Goal: Task Accomplishment & Management: Use online tool/utility

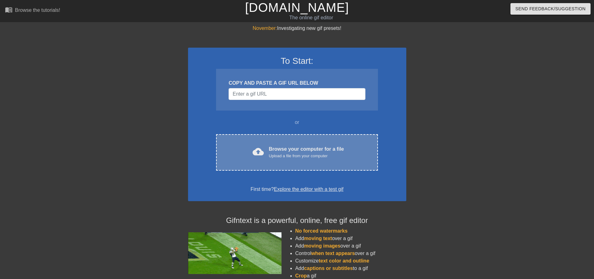
click at [287, 152] on div "Browse your computer for a file Upload a file from your computer" at bounding box center [306, 153] width 75 height 14
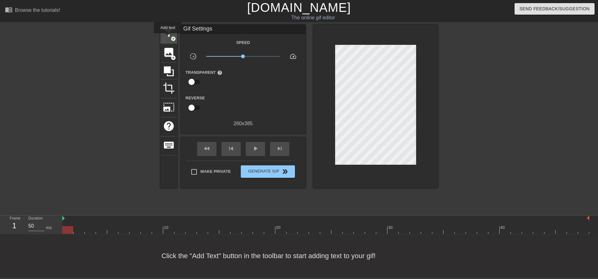
click at [168, 37] on span "title" at bounding box center [169, 33] width 12 height 12
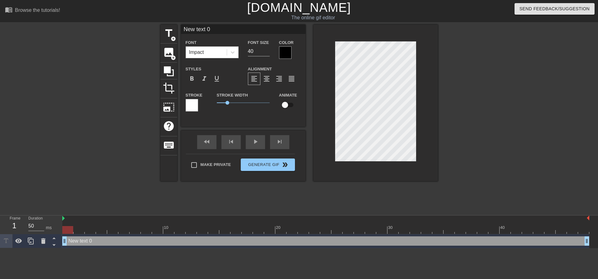
click at [210, 55] on div "Impact" at bounding box center [206, 52] width 41 height 11
click at [217, 53] on div "Impact" at bounding box center [206, 52] width 41 height 11
click at [235, 121] on div "New text 0 Font 0 results available. Select is focused ,type to refine list, pr…" at bounding box center [243, 76] width 125 height 102
paste textarea "Raviloli [3899426] Tutorial Back FairFight:"
type input "Raviloli [3899426]TutorialBackFairFight:"
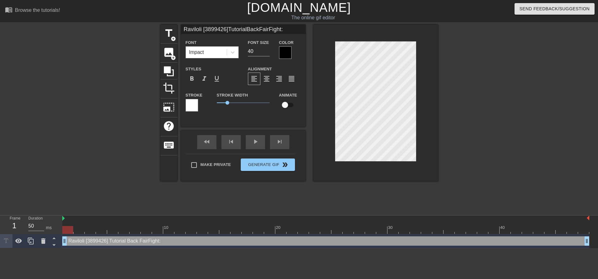
scroll to position [2, 2]
type textarea "Raviloli [3899426] Tutorial Back FairFight:"
click at [324, 101] on div at bounding box center [375, 103] width 125 height 157
type input "Raviloli [3899426]"
type textarea "Raviloli [3899426]"
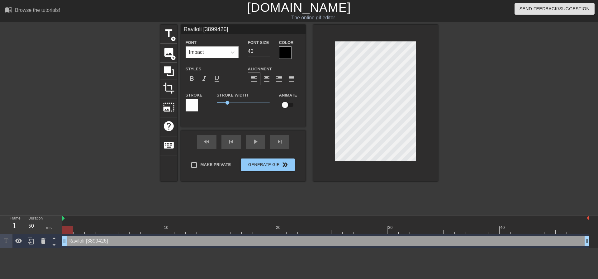
type input "Raviloli [3899426]"
type textarea "Raviloli [3899426]"
drag, startPoint x: 259, startPoint y: 50, endPoint x: 253, endPoint y: 50, distance: 6.6
click at [253, 50] on input "40" at bounding box center [259, 51] width 22 height 10
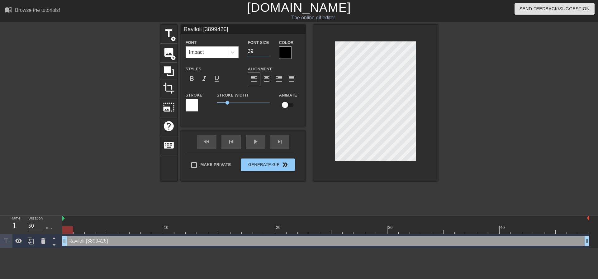
click at [267, 52] on input "39" at bounding box center [259, 51] width 22 height 10
click at [267, 52] on input "38" at bounding box center [259, 51] width 22 height 10
type input "24"
click at [267, 52] on input "24" at bounding box center [259, 51] width 22 height 10
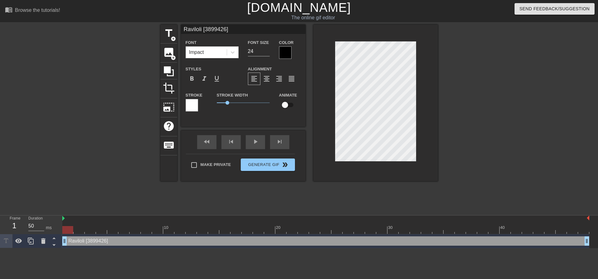
click at [243, 122] on div "Raviloli [3899426] Font Impact Font Size 24 Color Styles format_bold format_ita…" at bounding box center [243, 76] width 125 height 102
click at [227, 102] on span "1" at bounding box center [243, 102] width 53 height 7
click at [224, 102] on span "0.7" at bounding box center [224, 103] width 4 height 4
click at [193, 106] on div at bounding box center [192, 105] width 12 height 12
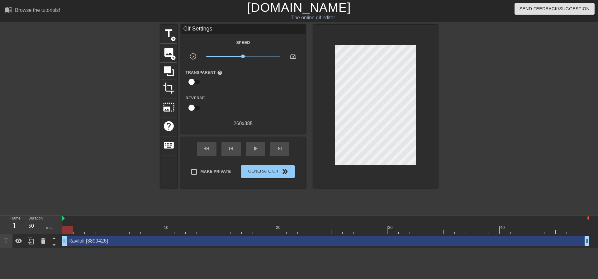
click at [79, 242] on div "Raviloli [3899426] drag_handle drag_handle" at bounding box center [325, 241] width 527 height 9
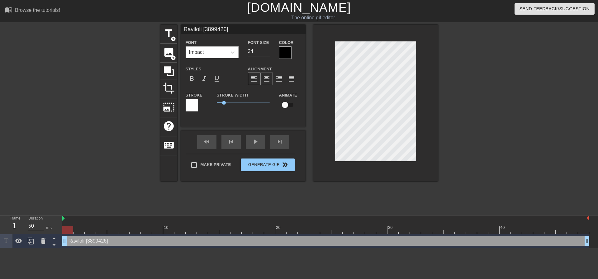
click at [269, 81] on span "format_align_center" at bounding box center [266, 78] width 7 height 7
click at [286, 103] on input "checkbox" at bounding box center [285, 105] width 36 height 12
checkbox input "true"
click at [258, 117] on div "Stroke Width 0.7" at bounding box center [243, 104] width 62 height 26
click at [232, 53] on icon at bounding box center [233, 52] width 6 height 6
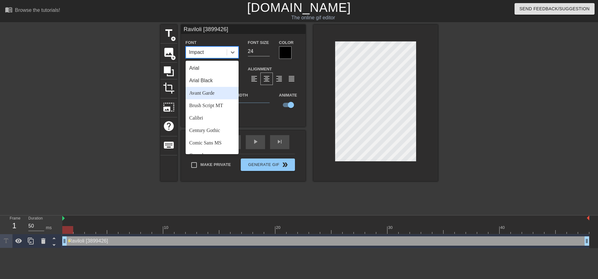
click at [214, 93] on div "Avant Garde" at bounding box center [212, 93] width 53 height 12
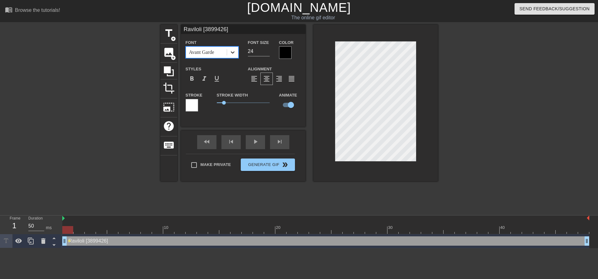
click at [231, 50] on icon at bounding box center [233, 52] width 6 height 6
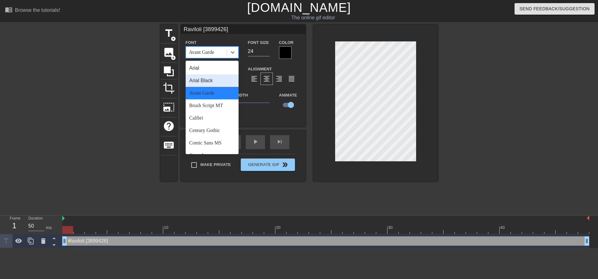
click at [205, 82] on div "Arial Black" at bounding box center [212, 80] width 53 height 12
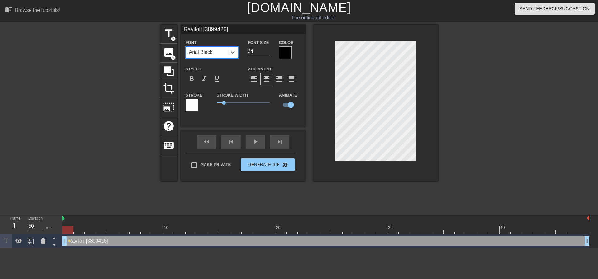
click at [222, 49] on div "Arial Black" at bounding box center [206, 52] width 41 height 11
type input "m"
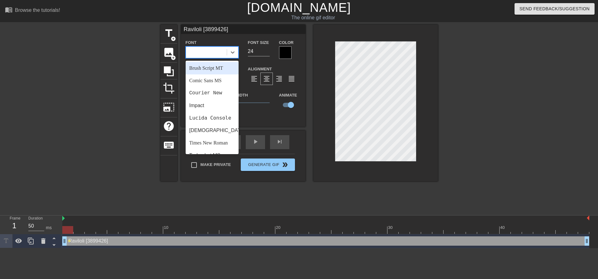
scroll to position [0, 0]
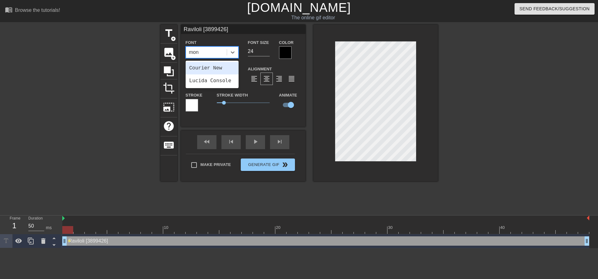
type input "mono"
click at [219, 80] on div "Lucida Console" at bounding box center [212, 80] width 53 height 12
click at [221, 55] on div "Lucida Console" at bounding box center [208, 52] width 38 height 7
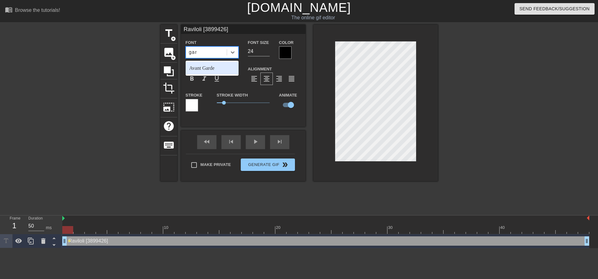
type input "gara"
type input "gar"
click at [209, 69] on div "Avant Garde" at bounding box center [212, 68] width 53 height 12
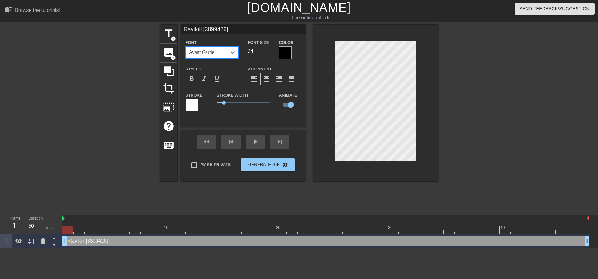
click at [222, 52] on div "Avant Garde" at bounding box center [206, 52] width 41 height 11
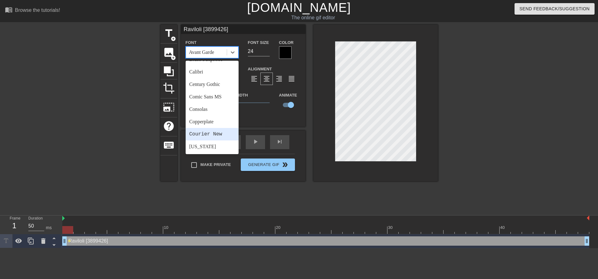
scroll to position [62, 0]
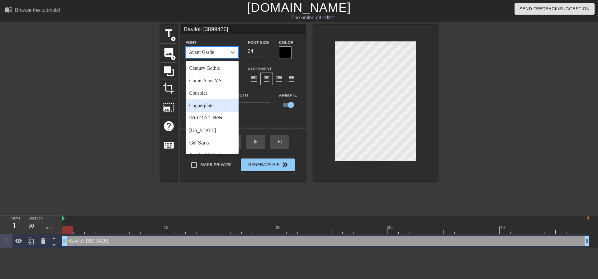
click at [214, 106] on div "Copperplate" at bounding box center [212, 105] width 53 height 12
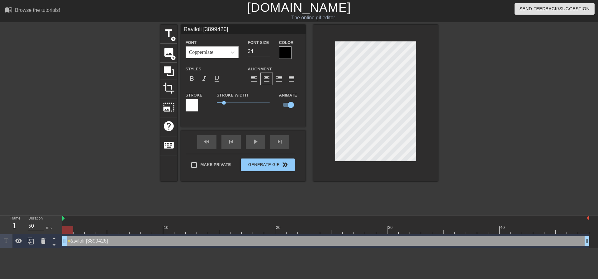
click at [241, 117] on div "Stroke Width 0.7" at bounding box center [243, 104] width 62 height 26
drag, startPoint x: 223, startPoint y: 103, endPoint x: 220, endPoint y: 103, distance: 3.1
click at [220, 103] on span "0.3" at bounding box center [220, 103] width 4 height 4
click at [217, 56] on div "Copperplate" at bounding box center [206, 52] width 41 height 11
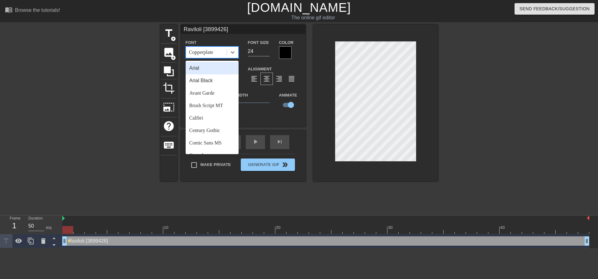
click at [211, 69] on div "Arial" at bounding box center [212, 68] width 53 height 12
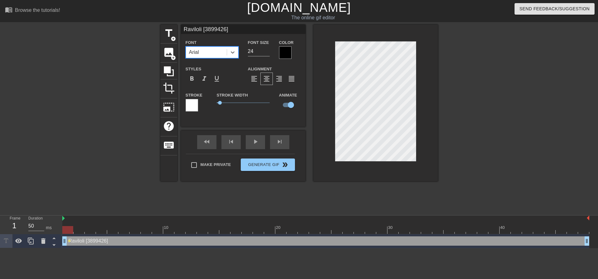
click at [211, 52] on div "Arial" at bounding box center [206, 52] width 41 height 11
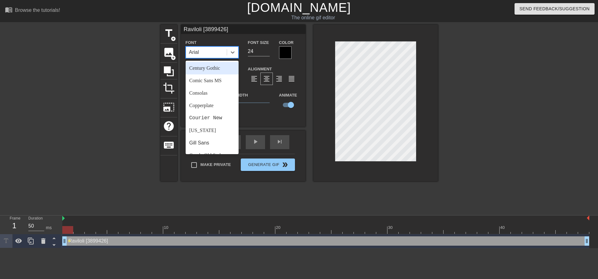
click at [211, 67] on div "Century Gothic" at bounding box center [212, 68] width 53 height 12
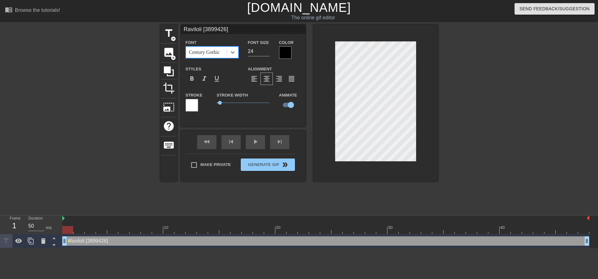
click at [212, 54] on div "Century Gothic" at bounding box center [204, 52] width 31 height 7
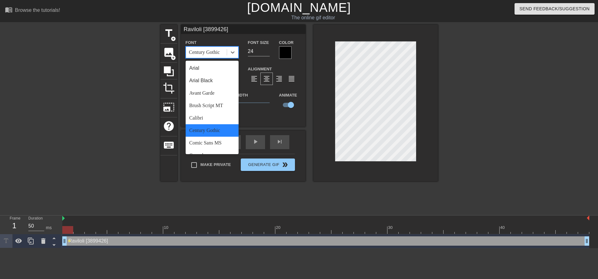
click at [262, 114] on div "Stroke Width 0.3" at bounding box center [243, 104] width 62 height 26
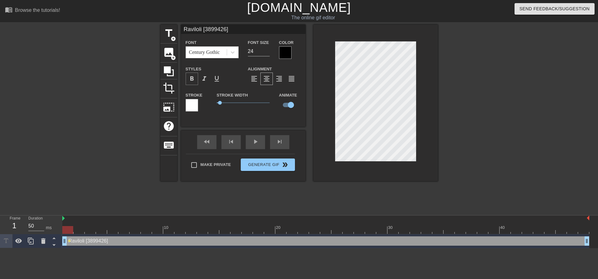
click at [193, 77] on span "format_bold" at bounding box center [191, 78] width 7 height 7
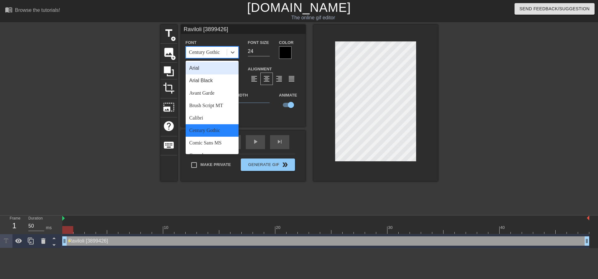
click at [208, 51] on div "Century Gothic" at bounding box center [204, 52] width 31 height 7
click at [213, 96] on div "Avant Garde" at bounding box center [212, 93] width 53 height 12
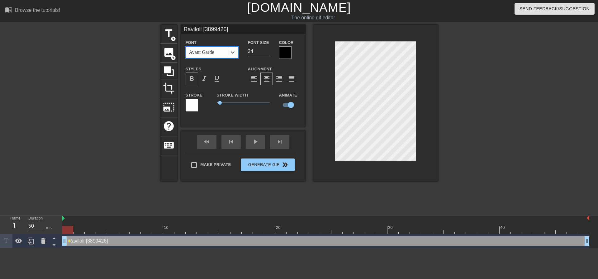
click at [209, 59] on div "Font option Avant Garde, selected. 0 results available. Select is focused ,type…" at bounding box center [243, 78] width 115 height 79
click at [209, 52] on div "Avant Garde" at bounding box center [201, 52] width 25 height 7
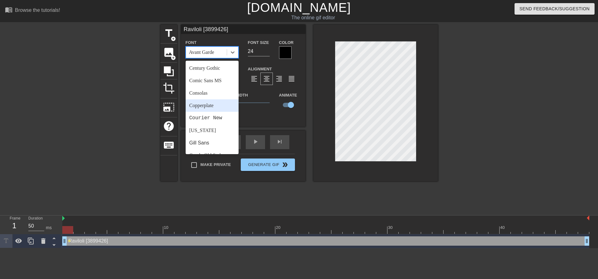
click at [210, 105] on div "Copperplate" at bounding box center [212, 105] width 53 height 12
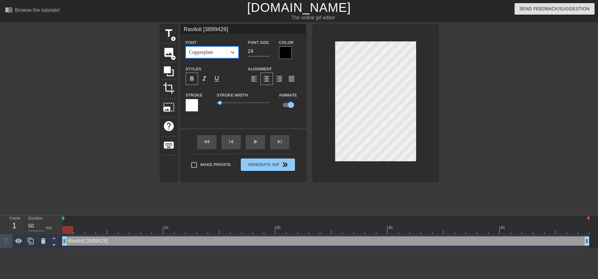
click at [86, 241] on div "Raviloli [3899426] drag_handle drag_handle" at bounding box center [325, 241] width 527 height 9
click at [19, 243] on icon at bounding box center [18, 240] width 7 height 7
click at [232, 142] on div "skip_previous" at bounding box center [231, 142] width 19 height 14
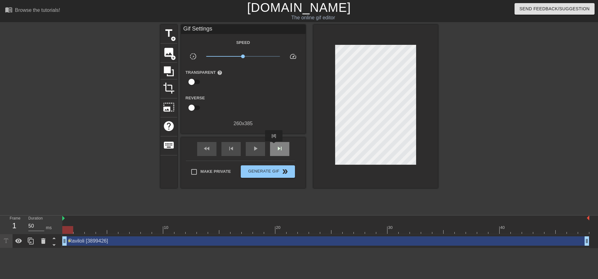
click at [274, 146] on div "skip_next" at bounding box center [279, 149] width 19 height 14
drag, startPoint x: 93, startPoint y: 231, endPoint x: 143, endPoint y: 230, distance: 49.9
click at [143, 230] on div at bounding box center [146, 230] width 11 height 8
click at [170, 36] on span "title" at bounding box center [169, 33] width 12 height 12
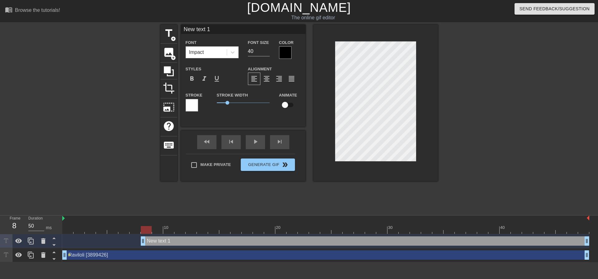
click at [126, 254] on div "Raviloli [3899426] drag_handle drag_handle" at bounding box center [325, 255] width 527 height 9
type input "Raviloli [3899426]"
type input "24"
checkbox input "true"
click at [126, 254] on div "Raviloli [3899426] drag_handle drag_handle" at bounding box center [325, 255] width 527 height 9
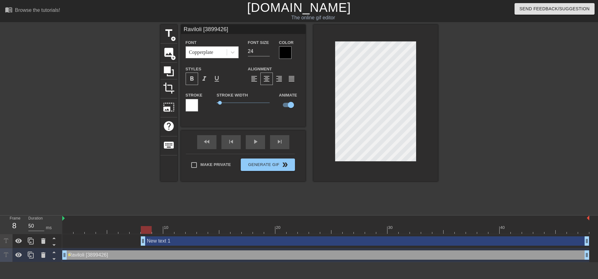
click at [282, 55] on div at bounding box center [285, 52] width 12 height 12
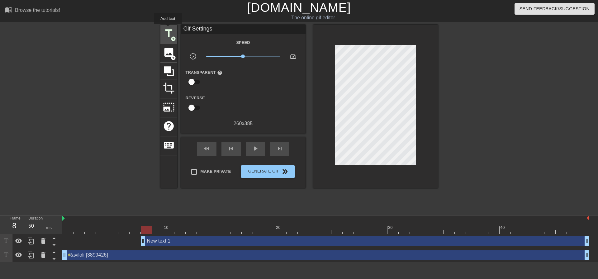
click at [168, 29] on span "title" at bounding box center [169, 33] width 12 height 12
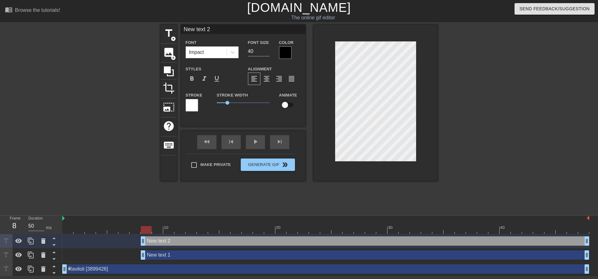
click at [289, 50] on div at bounding box center [285, 52] width 12 height 12
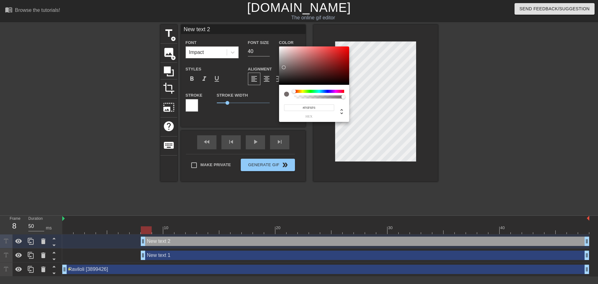
type input "#FFFFFF"
drag, startPoint x: 285, startPoint y: 70, endPoint x: 275, endPoint y: 40, distance: 31.8
click at [276, 42] on div "#FFFFFF hex" at bounding box center [299, 142] width 598 height 284
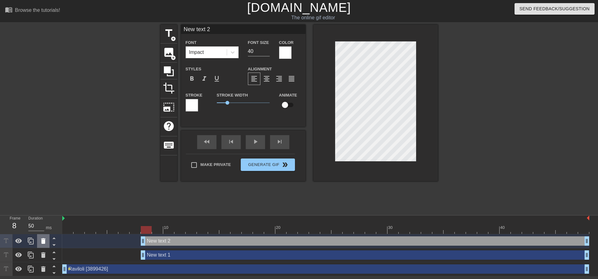
drag, startPoint x: 323, startPoint y: 110, endPoint x: 44, endPoint y: 241, distance: 308.1
click at [44, 241] on icon at bounding box center [43, 241] width 4 height 6
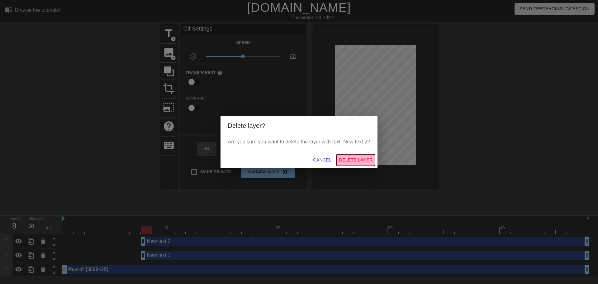
click at [359, 161] on span "Delete Layer" at bounding box center [356, 160] width 34 height 8
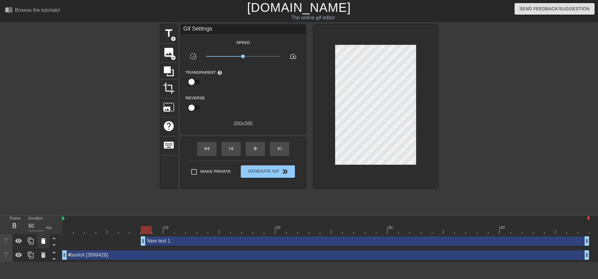
click at [44, 244] on icon at bounding box center [43, 241] width 4 height 6
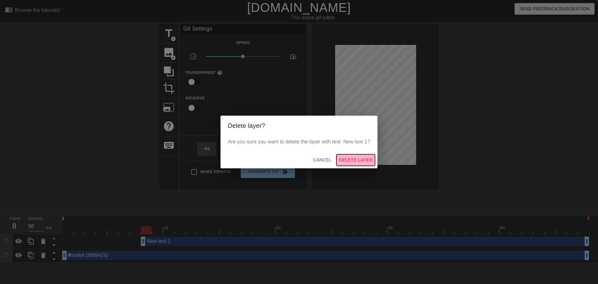
click at [356, 160] on span "Delete Layer" at bounding box center [356, 160] width 34 height 8
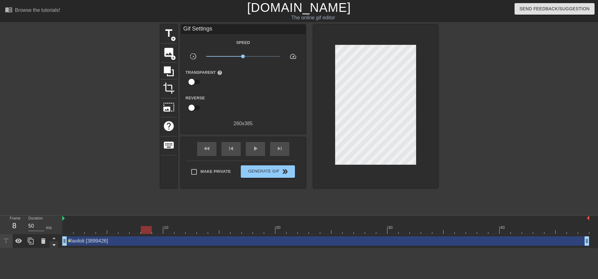
click at [55, 246] on icon at bounding box center [54, 245] width 8 height 8
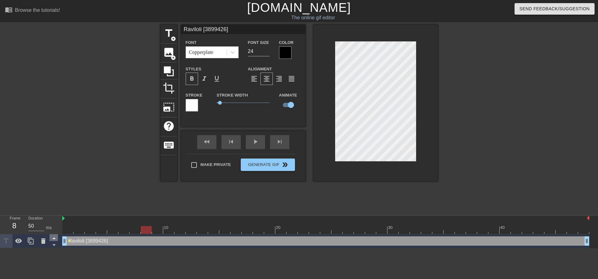
click at [54, 238] on icon at bounding box center [53, 239] width 3 height 2
click at [282, 53] on div at bounding box center [285, 52] width 12 height 12
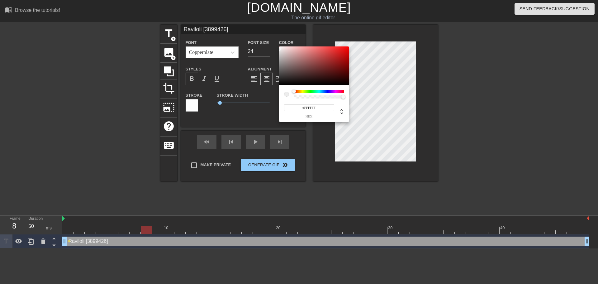
drag, startPoint x: 281, startPoint y: 63, endPoint x: 272, endPoint y: 36, distance: 28.5
click at [271, 40] on div "#FFFFFF hex" at bounding box center [299, 142] width 598 height 284
click at [331, 69] on div at bounding box center [331, 69] width 4 height 4
type input "#6A1C1C"
click at [330, 69] on div at bounding box center [331, 69] width 4 height 4
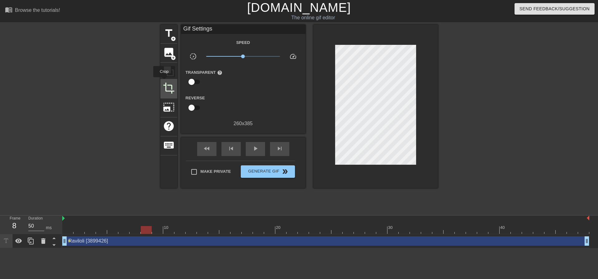
click at [164, 82] on span "crop" at bounding box center [169, 88] width 12 height 12
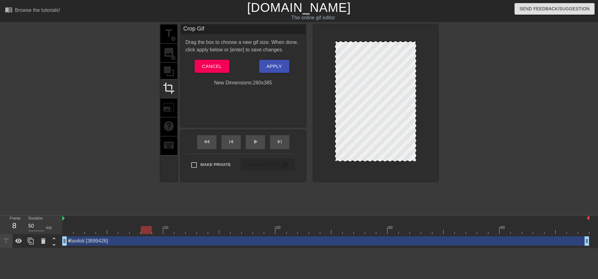
click at [171, 108] on div "title add_circle image add_circle crop photo_size_select_large help keyboard" at bounding box center [168, 103] width 17 height 157
click at [171, 122] on div "title add_circle image add_circle crop photo_size_select_large help keyboard" at bounding box center [168, 103] width 17 height 157
click at [170, 73] on div "title add_circle image add_circle crop photo_size_select_large help keyboard" at bounding box center [168, 103] width 17 height 157
click at [170, 55] on div "title add_circle image add_circle crop photo_size_select_large help keyboard" at bounding box center [168, 103] width 17 height 157
click at [168, 34] on div "title add_circle image add_circle crop photo_size_select_large help keyboard" at bounding box center [168, 103] width 17 height 157
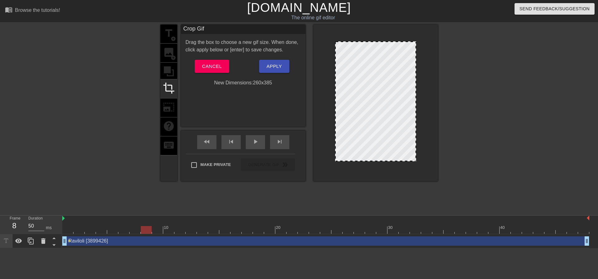
click at [170, 112] on div "title add_circle image add_circle crop photo_size_select_large help keyboard" at bounding box center [168, 103] width 17 height 157
click at [212, 66] on span "Cancel" at bounding box center [212, 66] width 20 height 8
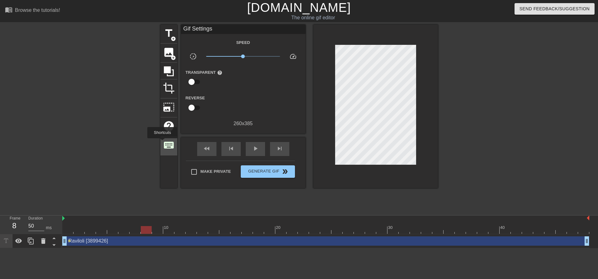
click at [163, 144] on span "keyboard" at bounding box center [169, 145] width 12 height 12
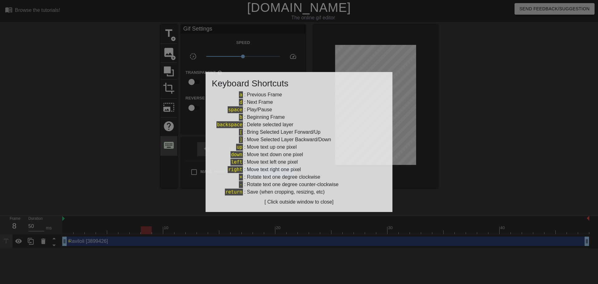
click at [163, 144] on div at bounding box center [299, 142] width 598 height 284
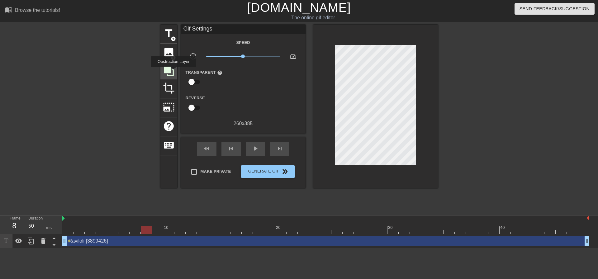
click at [174, 72] on icon at bounding box center [169, 71] width 10 height 10
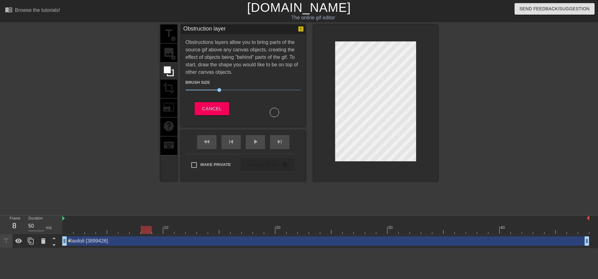
click at [173, 90] on div "title add_circle image add_circle crop photo_size_select_large help keyboard" at bounding box center [168, 103] width 17 height 157
click at [211, 106] on span "Cancel" at bounding box center [212, 109] width 20 height 8
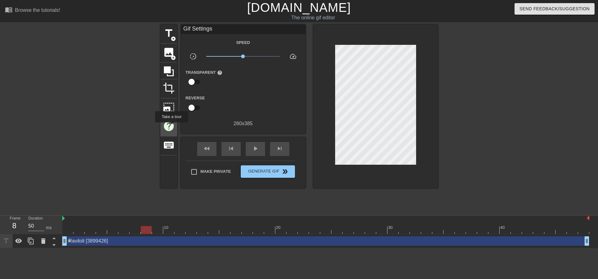
click at [171, 127] on span "help" at bounding box center [169, 126] width 12 height 12
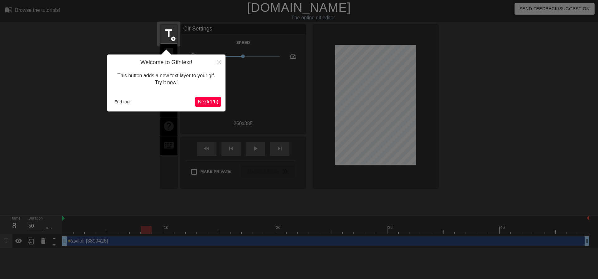
click at [201, 104] on span "Next ( 1 / 6 )" at bounding box center [208, 101] width 21 height 5
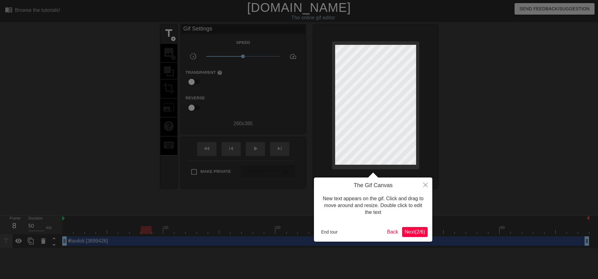
click at [414, 232] on span "Next ( 2 / 6 )" at bounding box center [415, 231] width 21 height 5
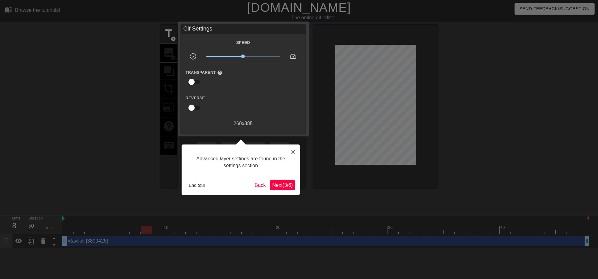
click at [284, 186] on span "Next ( 3 / 6 )" at bounding box center [282, 185] width 21 height 5
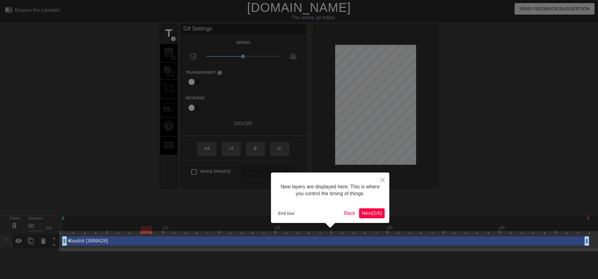
click at [375, 212] on span "Next ( 5 / 6 )" at bounding box center [372, 213] width 21 height 5
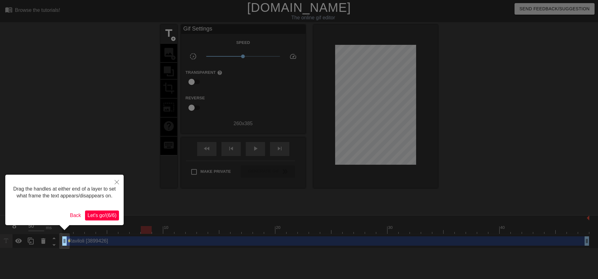
click at [108, 213] on span "Let's go! ( 6 / 6 )" at bounding box center [102, 215] width 29 height 5
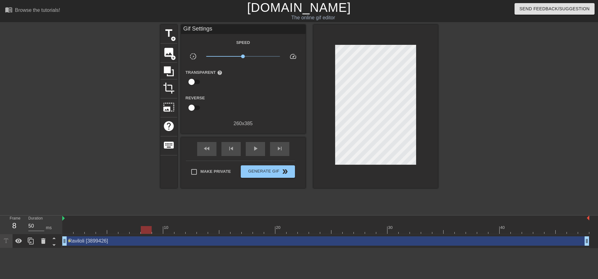
click at [180, 242] on div "Raviloli [3899426] drag_handle drag_handle" at bounding box center [325, 241] width 527 height 9
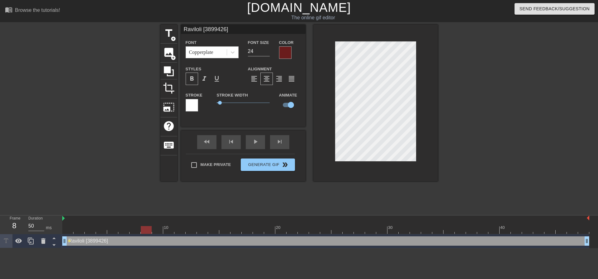
click at [180, 242] on div "Raviloli [3899426] drag_handle drag_handle" at bounding box center [325, 241] width 527 height 9
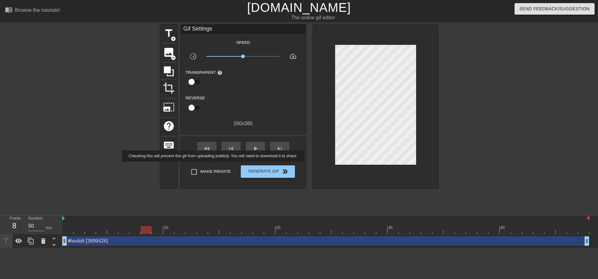
click at [214, 166] on label "Make Private" at bounding box center [210, 171] width 44 height 13
click at [201, 166] on input "Make Private" at bounding box center [194, 171] width 13 height 13
checkbox input "true"
click at [169, 36] on span "title" at bounding box center [169, 33] width 12 height 12
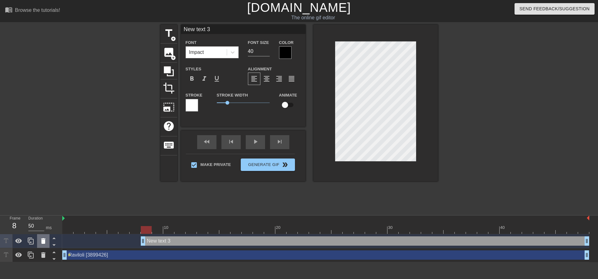
click at [40, 240] on icon at bounding box center [43, 240] width 7 height 7
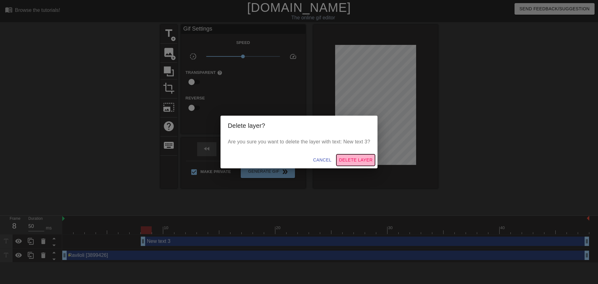
click at [344, 162] on span "Delete Layer" at bounding box center [356, 160] width 34 height 8
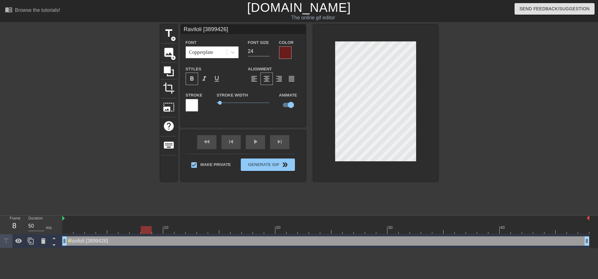
click at [287, 51] on div at bounding box center [285, 52] width 12 height 12
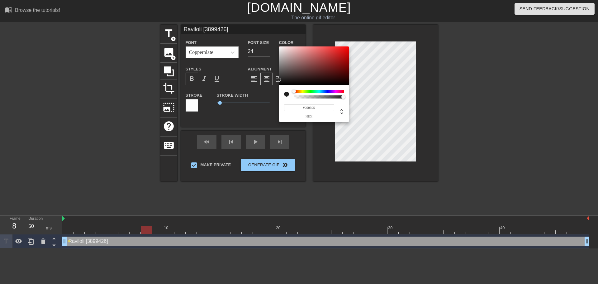
type input "#000000"
drag, startPoint x: 278, startPoint y: 80, endPoint x: 259, endPoint y: 91, distance: 22.6
click at [259, 91] on div "#000000 hex" at bounding box center [299, 142] width 598 height 284
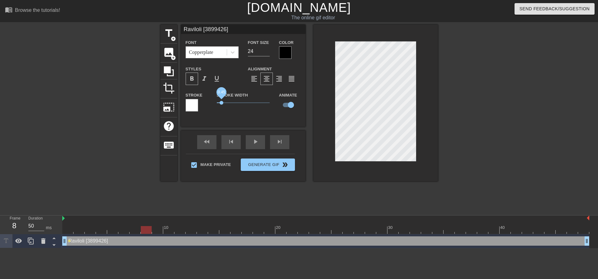
click at [222, 102] on span "0.45" at bounding box center [222, 103] width 4 height 4
click at [215, 52] on div "Copperplate" at bounding box center [206, 52] width 41 height 11
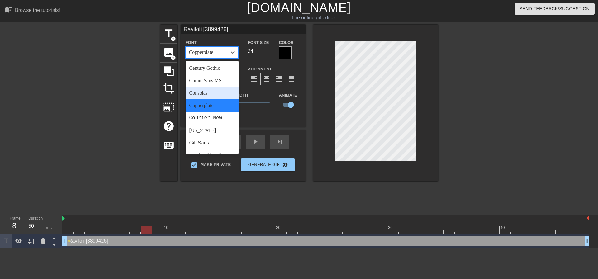
click at [213, 90] on div "Consolas" at bounding box center [212, 93] width 53 height 12
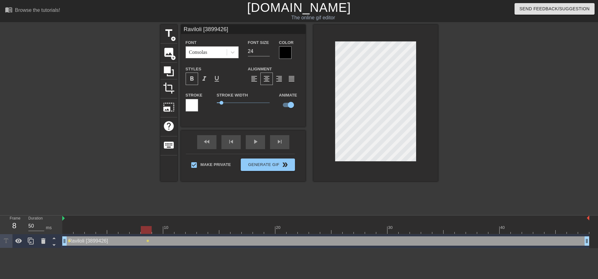
click at [344, 190] on div "title add_circle image add_circle crop photo_size_select_large help keyboard Ra…" at bounding box center [299, 118] width 278 height 187
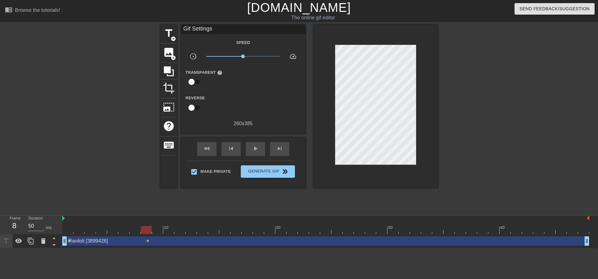
click at [61, 218] on div at bounding box center [62, 219] width 3 height 6
click at [270, 171] on span "Generate Gif double_arrow" at bounding box center [267, 171] width 49 height 7
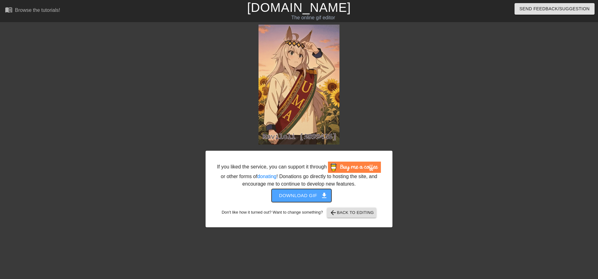
click at [308, 197] on span "Download gif get_app" at bounding box center [301, 196] width 45 height 8
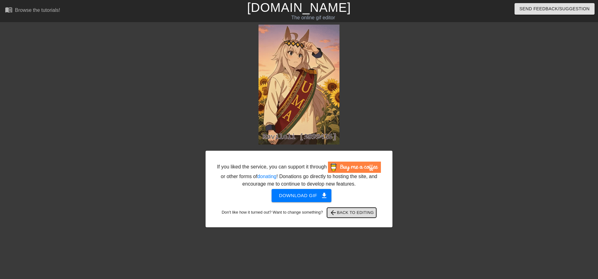
click at [348, 209] on span "arrow_back Back to Editing" at bounding box center [352, 212] width 45 height 7
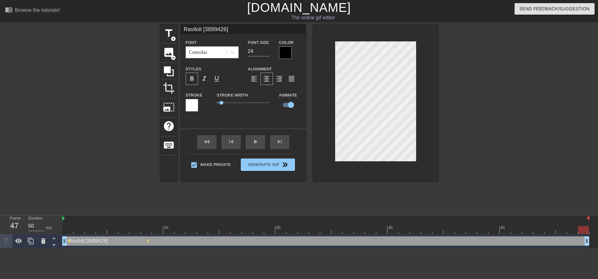
click at [148, 242] on div "Raviloli [3899426] drag_handle drag_handle" at bounding box center [325, 241] width 527 height 9
drag, startPoint x: 85, startPoint y: 243, endPoint x: 93, endPoint y: 244, distance: 7.9
click at [93, 244] on div "Raviloli [3899426] drag_handle drag_handle" at bounding box center [325, 241] width 527 height 9
drag, startPoint x: 70, startPoint y: 230, endPoint x: 55, endPoint y: 228, distance: 15.7
click at [55, 228] on div "Frame 1 Duration 50 ms 10 20 30 40 Raviloli [3899426] drag_handle drag_handle l…" at bounding box center [299, 232] width 598 height 33
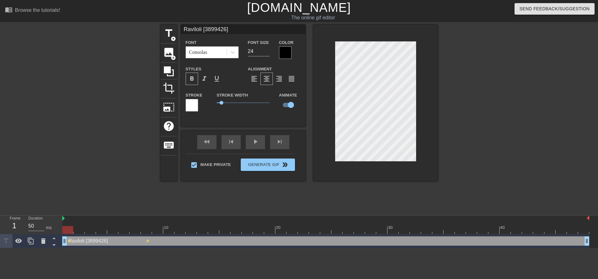
click at [501, 223] on div "40" at bounding box center [505, 226] width 11 height 8
click at [440, 217] on div at bounding box center [325, 219] width 527 height 6
click at [41, 242] on icon at bounding box center [43, 241] width 4 height 6
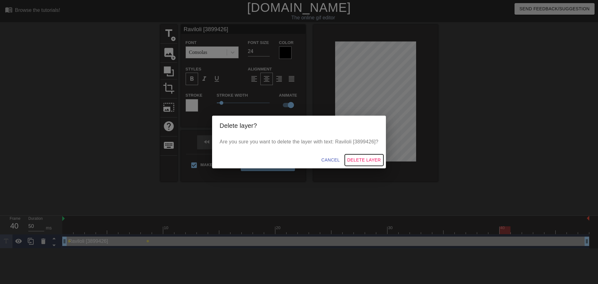
click at [364, 159] on span "Delete Layer" at bounding box center [364, 160] width 34 height 8
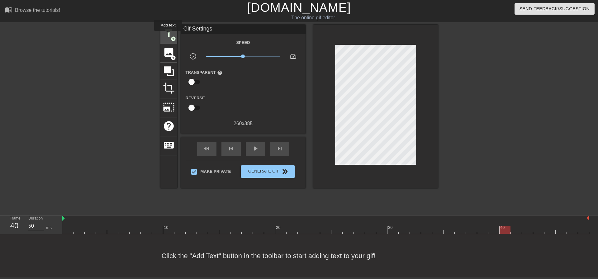
click at [168, 34] on span "title" at bounding box center [169, 33] width 12 height 12
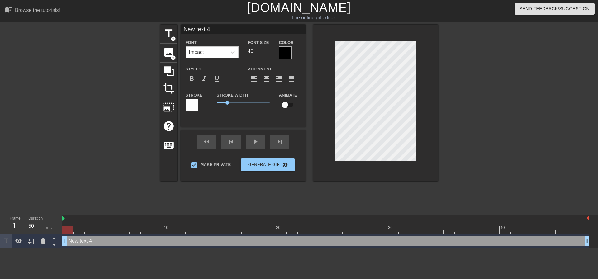
drag, startPoint x: 502, startPoint y: 242, endPoint x: 43, endPoint y: 199, distance: 460.4
click at [43, 199] on div "menu_book Browse the tutorials! [DOMAIN_NAME] The online gif editor Send Feedba…" at bounding box center [299, 124] width 598 height 248
paste textarea "Raviloli [3899426] Tutorial Back FairFight:"
type input "Raviloli [3899426]TutorialBackFairFight:"
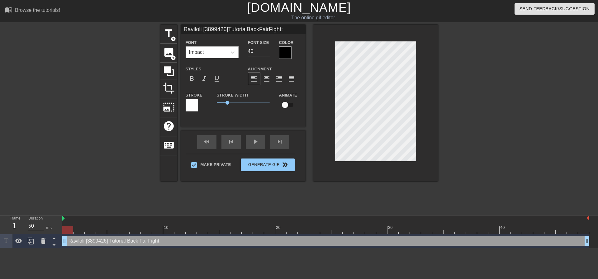
type textarea "Raviloli [3899426] Tutorial Back FairFight:"
type input "Raviloli [3899426]FairFight:"
type textarea "Raviloli [3899426]FairFight:"
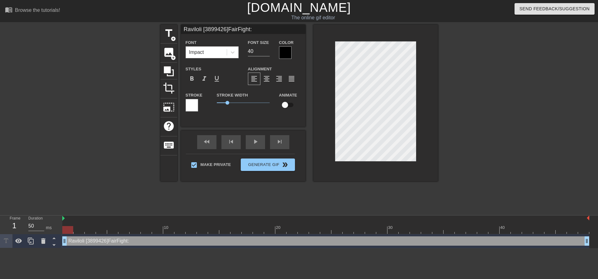
type input "Raviloli [3899426]"
type textarea "Raviloli [3899426]"
click at [267, 54] on input "39" at bounding box center [259, 51] width 22 height 10
click at [267, 53] on input "27" at bounding box center [259, 51] width 22 height 10
click at [267, 53] on input "26" at bounding box center [259, 51] width 22 height 10
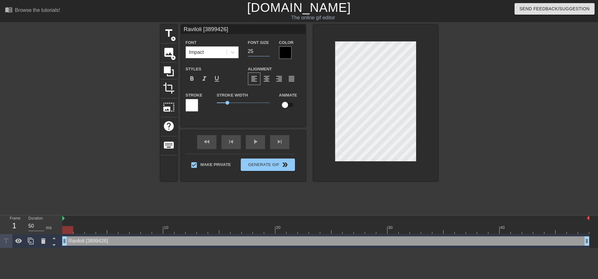
click at [267, 53] on input "25" at bounding box center [259, 51] width 22 height 10
type input "24"
click at [267, 53] on input "24" at bounding box center [259, 51] width 22 height 10
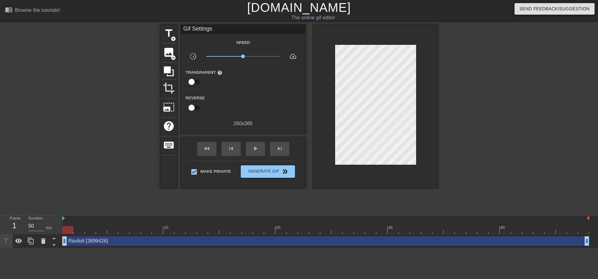
click at [375, 194] on div "title add_circle image add_circle crop photo_size_select_large help keyboard Gi…" at bounding box center [299, 118] width 278 height 187
click at [252, 150] on span "play_arrow" at bounding box center [255, 148] width 7 height 7
click at [168, 33] on span "title" at bounding box center [169, 33] width 12 height 12
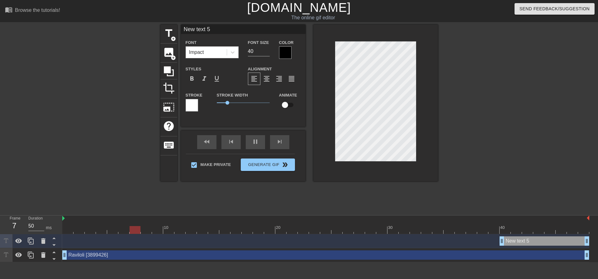
click at [281, 49] on div at bounding box center [285, 52] width 12 height 12
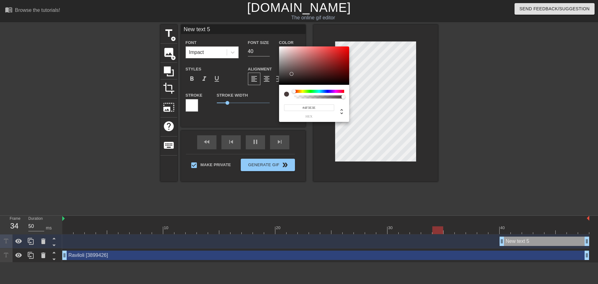
type input "#513F3F"
drag, startPoint x: 285, startPoint y: 79, endPoint x: 294, endPoint y: 73, distance: 11.3
click at [294, 73] on div at bounding box center [314, 65] width 70 height 39
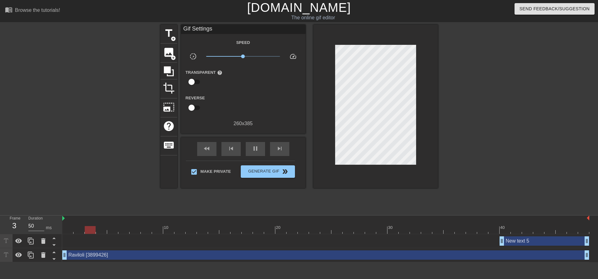
click at [521, 244] on div "New text 5 drag_handle drag_handle" at bounding box center [545, 241] width 90 height 9
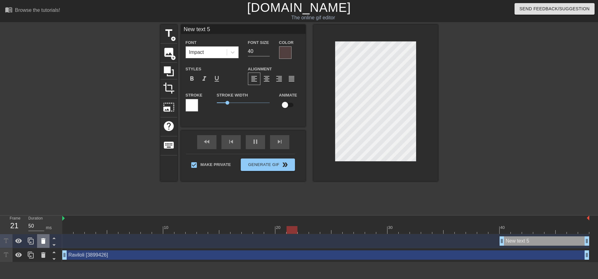
click at [44, 243] on icon at bounding box center [43, 241] width 4 height 6
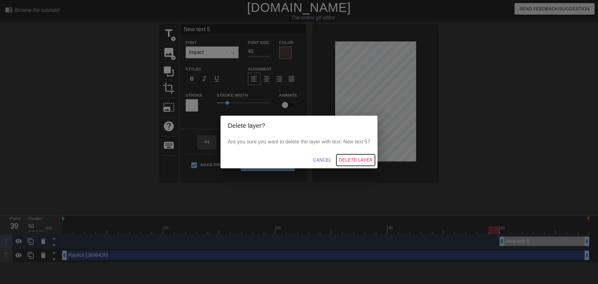
click at [364, 158] on span "Delete Layer" at bounding box center [356, 160] width 34 height 8
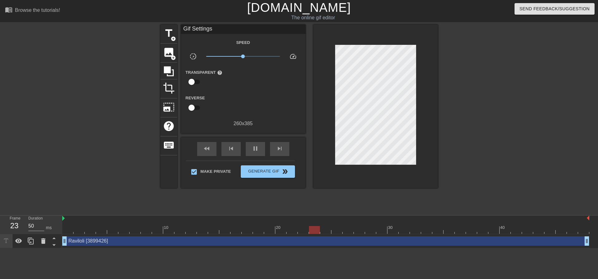
click at [184, 244] on div "Raviloli [3899426] drag_handle drag_handle" at bounding box center [325, 241] width 527 height 9
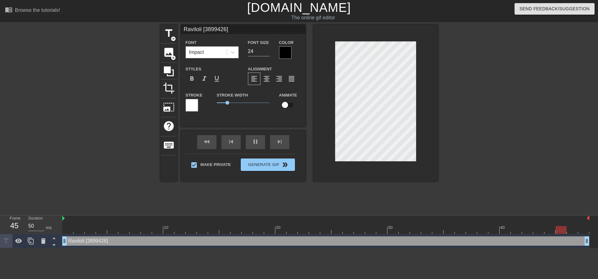
click at [284, 55] on div at bounding box center [285, 52] width 12 height 12
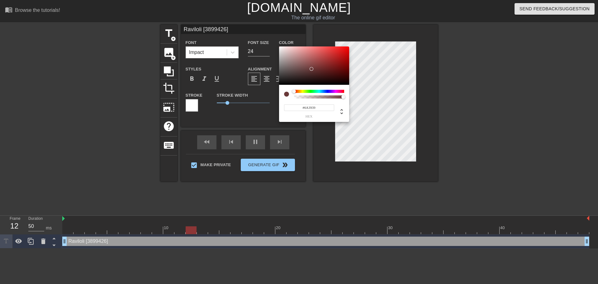
click at [311, 69] on div at bounding box center [314, 65] width 70 height 39
drag, startPoint x: 315, startPoint y: 65, endPoint x: 320, endPoint y: 61, distance: 6.9
click at [317, 63] on div at bounding box center [315, 65] width 4 height 4
type input "#4D0C0C"
click at [338, 73] on div at bounding box center [338, 73] width 4 height 4
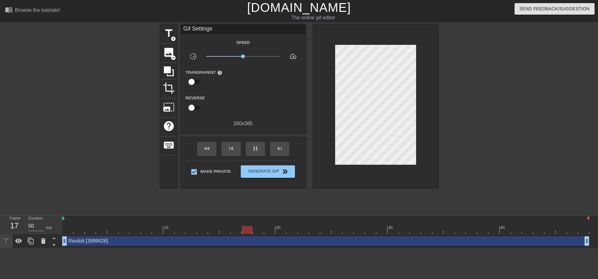
click at [291, 242] on div "Raviloli [3899426] drag_handle drag_handle" at bounding box center [325, 241] width 527 height 9
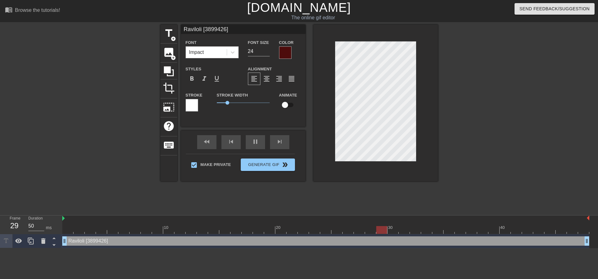
click at [194, 103] on div at bounding box center [192, 105] width 12 height 12
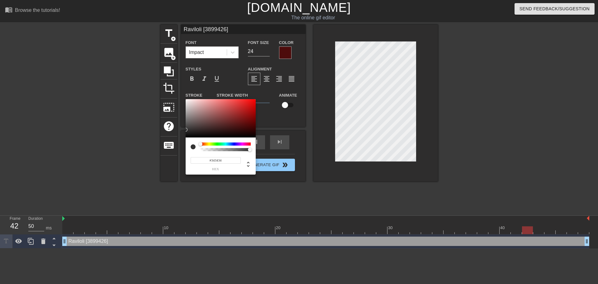
drag, startPoint x: 201, startPoint y: 127, endPoint x: 178, endPoint y: 141, distance: 26.7
click at [178, 141] on div "#343434 hex" at bounding box center [299, 142] width 598 height 284
click at [203, 120] on div at bounding box center [203, 120] width 4 height 4
click at [212, 111] on div at bounding box center [221, 118] width 70 height 39
click at [194, 106] on div at bounding box center [221, 118] width 70 height 39
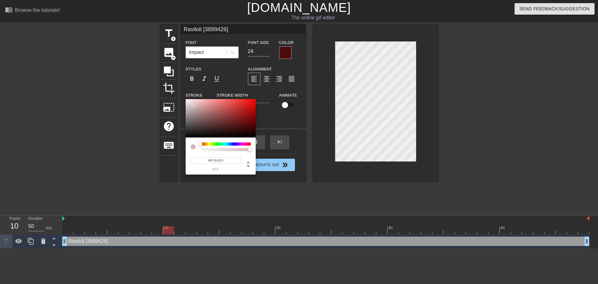
click at [235, 144] on div at bounding box center [226, 143] width 50 height 3
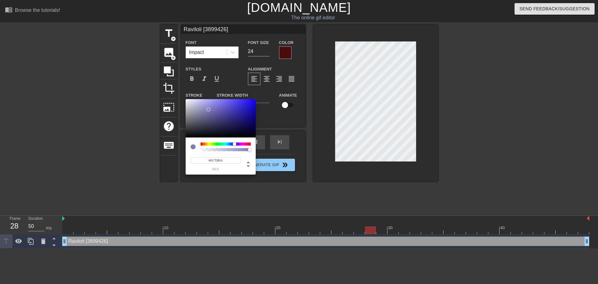
drag, startPoint x: 213, startPoint y: 112, endPoint x: 208, endPoint y: 109, distance: 4.9
click at [208, 109] on div at bounding box center [221, 118] width 70 height 39
click at [198, 133] on div at bounding box center [221, 118] width 70 height 39
type input "#BEBEBE"
drag, startPoint x: 199, startPoint y: 133, endPoint x: 184, endPoint y: 109, distance: 28.6
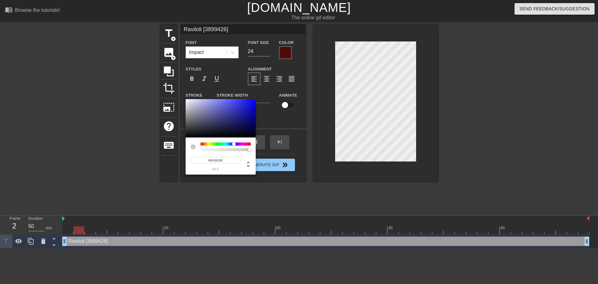
click at [184, 109] on div "#BEBEBE hex" at bounding box center [299, 142] width 598 height 284
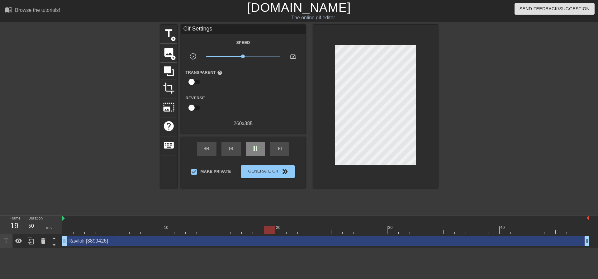
click at [254, 151] on span "pause" at bounding box center [255, 148] width 7 height 7
click at [198, 241] on div "Raviloli [3899426] drag_handle drag_handle" at bounding box center [325, 241] width 527 height 9
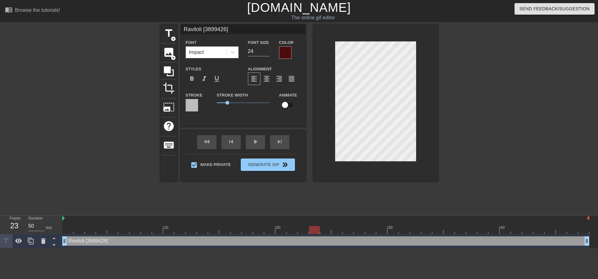
click at [211, 56] on div "Impact" at bounding box center [206, 52] width 41 height 11
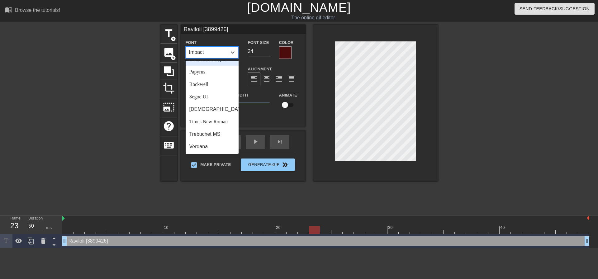
scroll to position [223, 0]
click at [213, 97] on div "Segoe UI" at bounding box center [212, 97] width 53 height 12
click at [214, 47] on div "Segoe UI" at bounding box center [206, 52] width 41 height 11
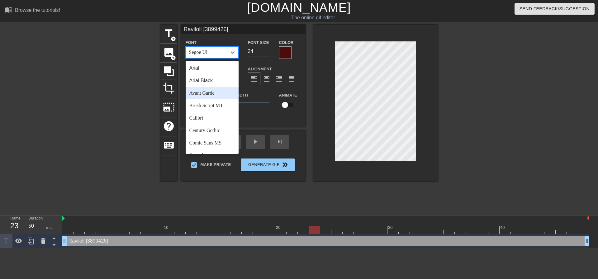
click at [216, 94] on div "Avant Garde" at bounding box center [212, 93] width 53 height 12
click at [211, 57] on div "Avant Garde" at bounding box center [206, 52] width 41 height 11
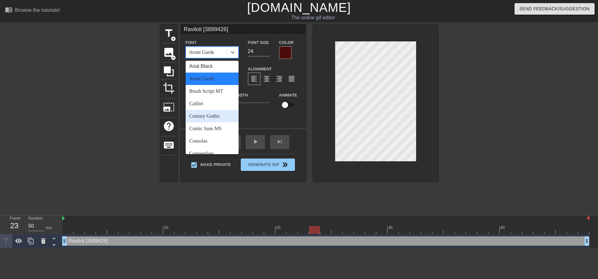
scroll to position [31, 0]
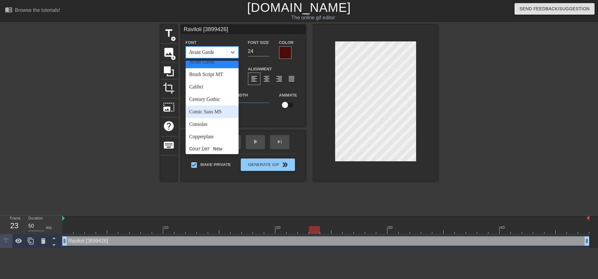
click at [213, 111] on div "Comic Sans MS" at bounding box center [212, 112] width 53 height 12
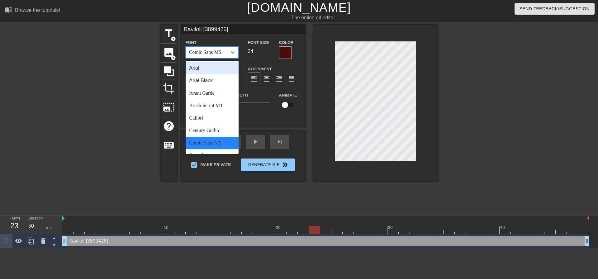
click at [210, 55] on div "Comic Sans MS" at bounding box center [205, 52] width 32 height 7
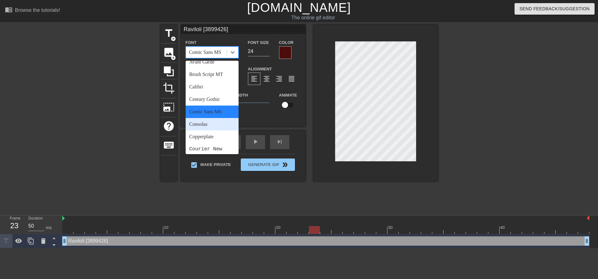
scroll to position [62, 0]
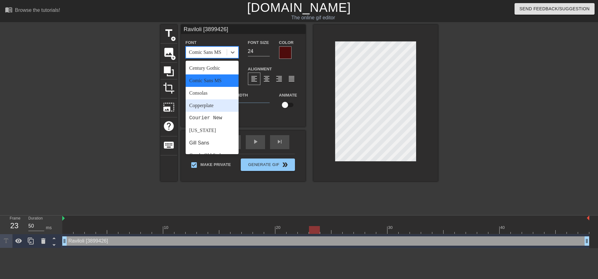
click at [210, 103] on div "Copperplate" at bounding box center [212, 105] width 53 height 12
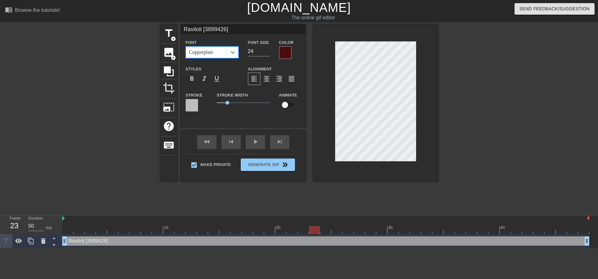
click at [211, 55] on div "Copperplate" at bounding box center [201, 52] width 24 height 7
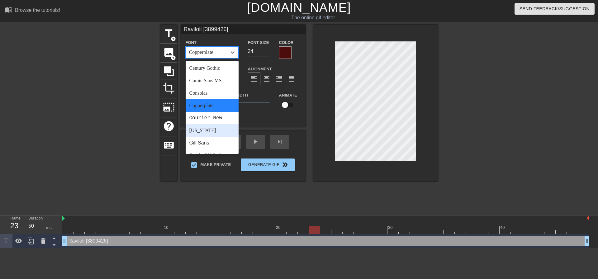
click at [207, 132] on div "[US_STATE]" at bounding box center [212, 130] width 53 height 12
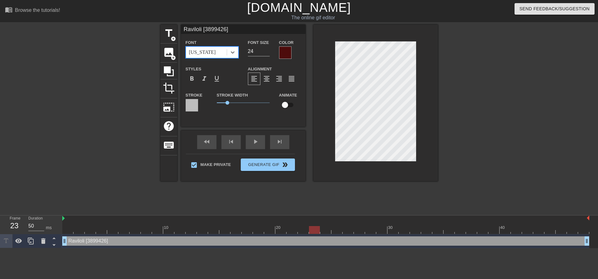
click at [217, 57] on div "[US_STATE]" at bounding box center [206, 52] width 41 height 11
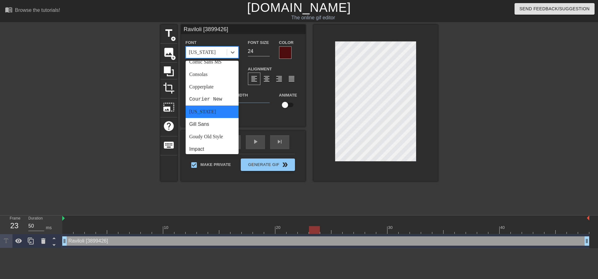
scroll to position [93, 0]
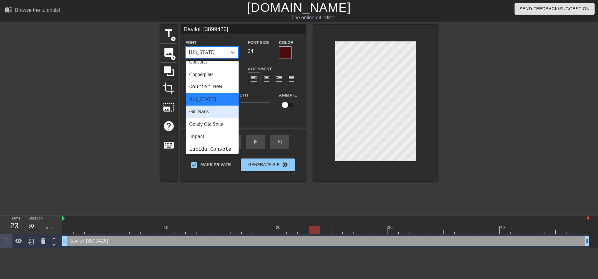
click at [213, 112] on div "Gill Sans" at bounding box center [212, 112] width 53 height 12
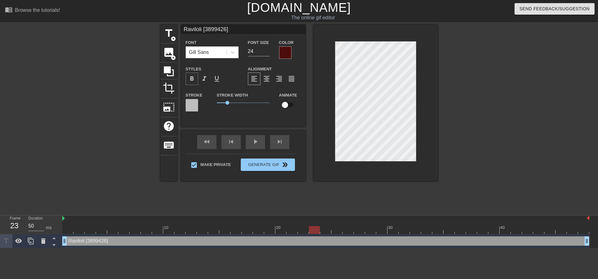
click at [190, 77] on span "format_bold" at bounding box center [191, 78] width 7 height 7
click at [210, 51] on div "Gill Sans" at bounding box center [206, 52] width 41 height 11
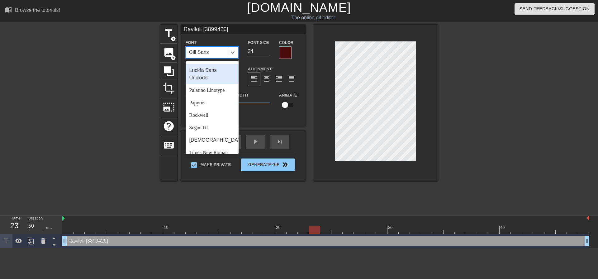
scroll to position [187, 0]
click at [215, 94] on div "Palatino Linotype" at bounding box center [212, 88] width 53 height 12
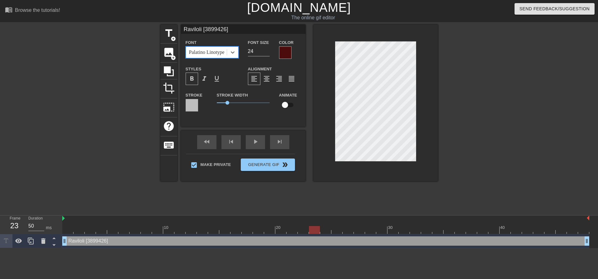
click at [217, 52] on div "Palatino Linotype" at bounding box center [207, 52] width 36 height 7
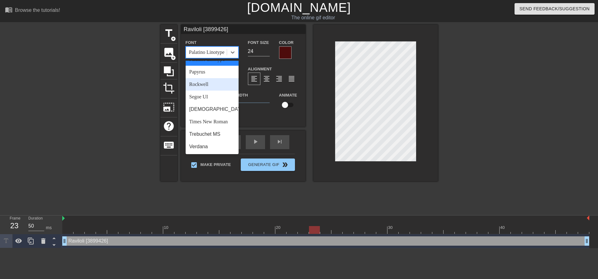
scroll to position [218, 0]
click at [213, 91] on div "Rockwell" at bounding box center [212, 84] width 53 height 12
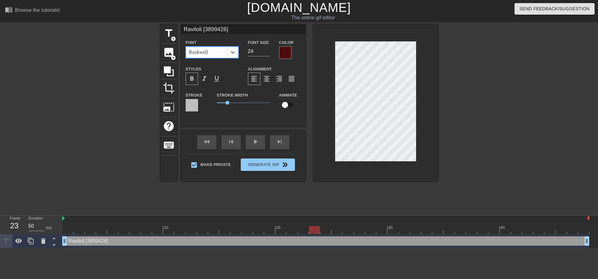
click at [190, 77] on span "format_bold" at bounding box center [191, 78] width 7 height 7
click at [194, 78] on span "format_bold" at bounding box center [191, 78] width 7 height 7
click at [205, 78] on span "format_italic" at bounding box center [204, 78] width 7 height 7
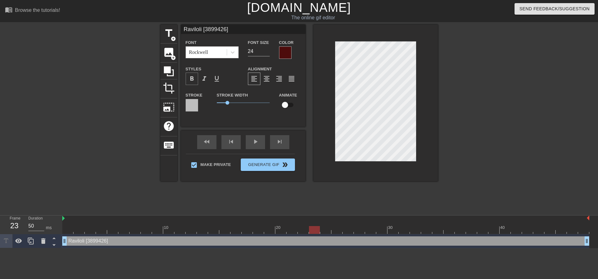
click at [193, 79] on span "format_bold" at bounding box center [191, 78] width 7 height 7
click at [203, 79] on span "format_italic" at bounding box center [204, 78] width 7 height 7
click at [215, 79] on span "format_underline" at bounding box center [216, 78] width 7 height 7
drag, startPoint x: 231, startPoint y: 102, endPoint x: 221, endPoint y: 101, distance: 10.0
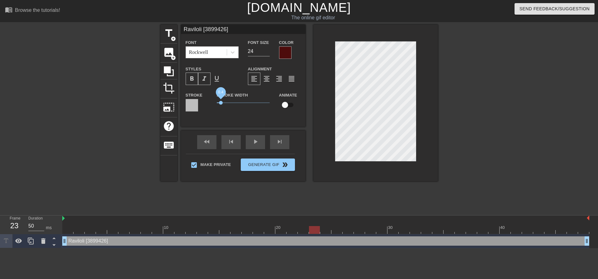
click at [221, 101] on span "0.4" at bounding box center [243, 102] width 53 height 7
click at [222, 114] on div "Stroke Width 0.4" at bounding box center [243, 104] width 62 height 26
click at [414, 188] on div "title add_circle image add_circle crop photo_size_select_large help keyboard Ra…" at bounding box center [299, 118] width 278 height 187
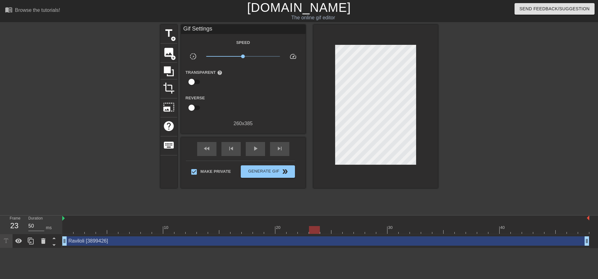
click at [156, 238] on div "Raviloli [3899426] drag_handle drag_handle" at bounding box center [325, 241] width 527 height 9
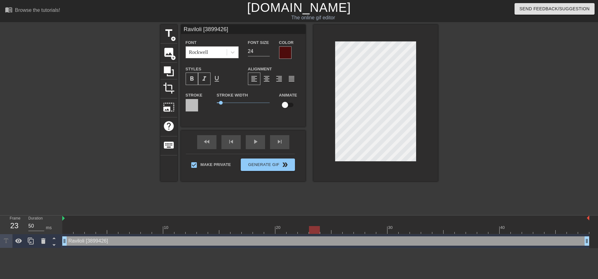
click at [284, 50] on div at bounding box center [285, 52] width 12 height 12
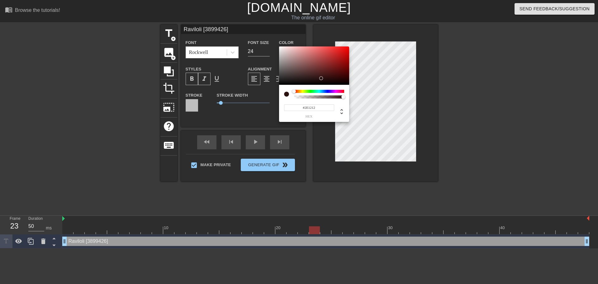
drag, startPoint x: 291, startPoint y: 73, endPoint x: 321, endPoint y: 78, distance: 30.0
click at [321, 78] on div at bounding box center [314, 65] width 70 height 39
click at [328, 72] on div at bounding box center [328, 72] width 4 height 4
drag, startPoint x: 303, startPoint y: 107, endPoint x: 325, endPoint y: 105, distance: 22.2
click at [325, 105] on input "#551919" at bounding box center [309, 107] width 50 height 7
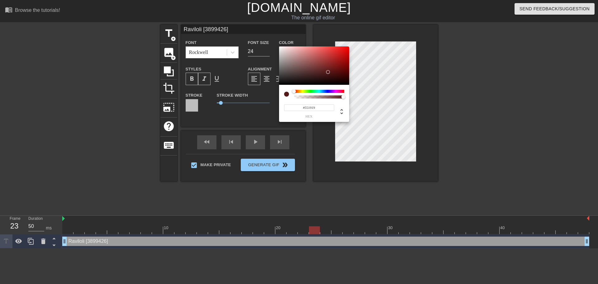
paste input "7b1113"
type input "#7b1113"
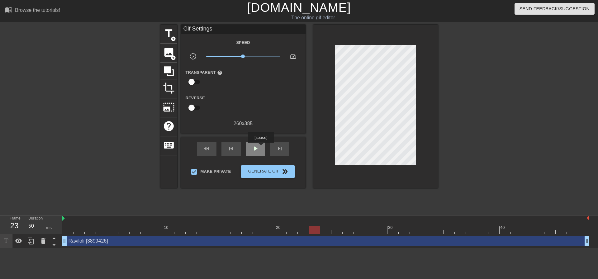
click at [257, 143] on div "play_arrow" at bounding box center [255, 149] width 19 height 14
click at [257, 143] on div "pause" at bounding box center [255, 149] width 19 height 14
click at [239, 242] on div "Raviloli [3899426] drag_handle drag_handle" at bounding box center [325, 241] width 527 height 9
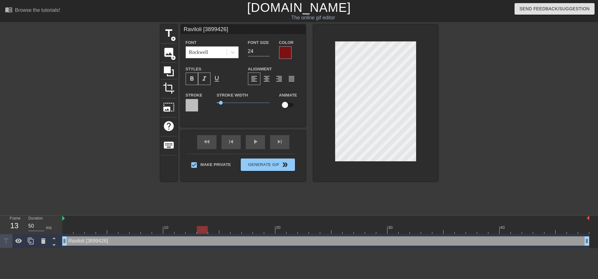
click at [192, 106] on div at bounding box center [192, 105] width 12 height 12
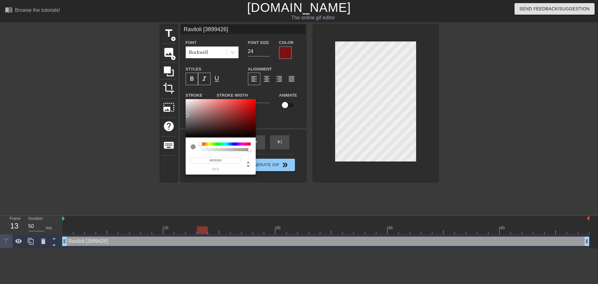
type input "#953232"
drag, startPoint x: 187, startPoint y: 109, endPoint x: 186, endPoint y: 115, distance: 5.6
click at [186, 115] on div at bounding box center [221, 118] width 70 height 39
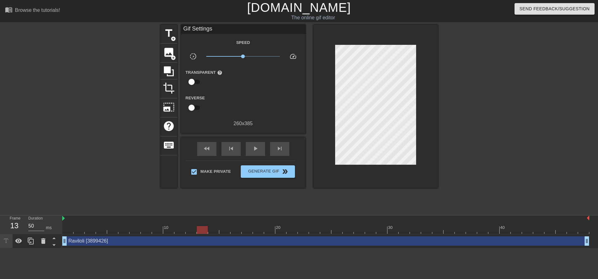
click at [196, 243] on div "Raviloli [3899426] drag_handle drag_handle" at bounding box center [325, 241] width 527 height 9
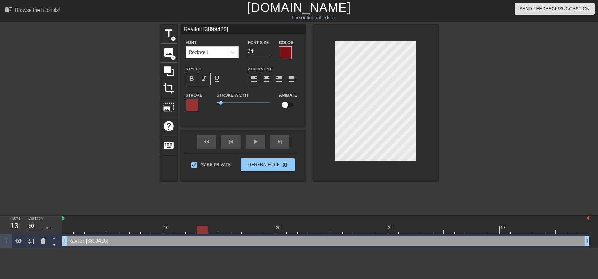
click at [192, 104] on div at bounding box center [192, 105] width 12 height 12
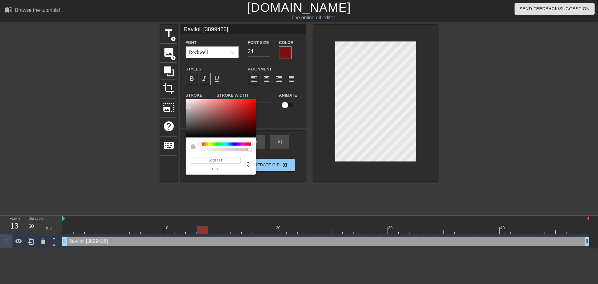
type input "#C6C0C0"
drag, startPoint x: 209, startPoint y: 112, endPoint x: 188, endPoint y: 108, distance: 22.1
click at [188, 108] on div at bounding box center [221, 118] width 70 height 39
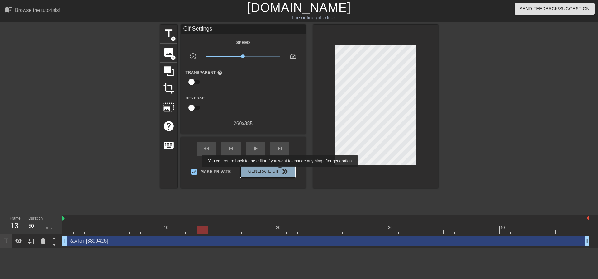
click at [281, 171] on span "Generate Gif double_arrow" at bounding box center [267, 171] width 49 height 7
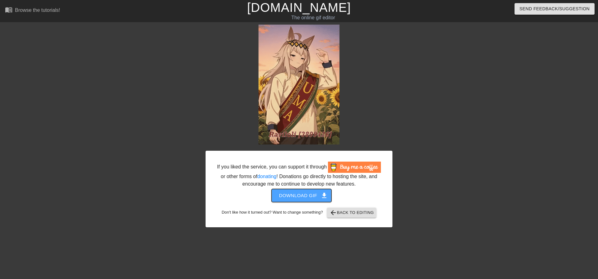
click at [313, 195] on span "Download gif get_app" at bounding box center [301, 196] width 45 height 8
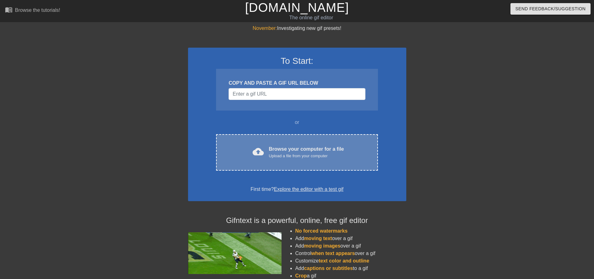
click at [279, 158] on div "Upload a file from your computer" at bounding box center [306, 156] width 75 height 6
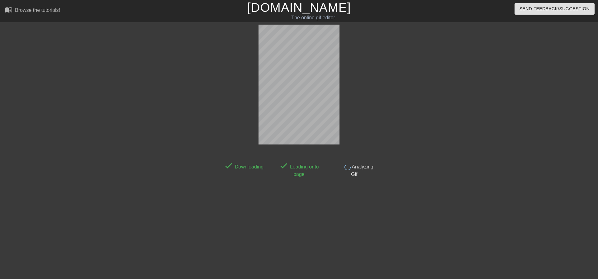
click at [343, 214] on html "menu_book Browse the tutorials! Gifntext.com The online gif editor Send Feedbac…" at bounding box center [299, 107] width 598 height 214
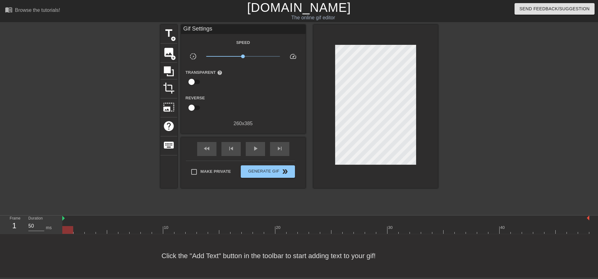
click at [492, 142] on div at bounding box center [492, 118] width 93 height 187
click at [176, 33] on div "title add_circle" at bounding box center [168, 34] width 17 height 19
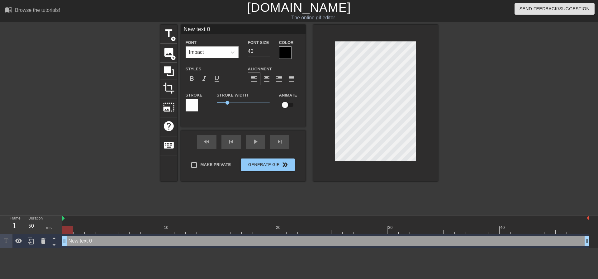
click at [287, 54] on div at bounding box center [285, 52] width 12 height 12
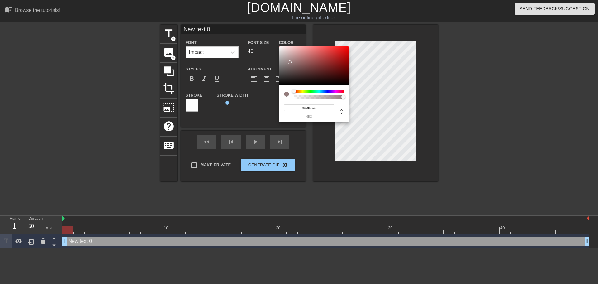
type input "#FFFFFF"
drag, startPoint x: 291, startPoint y: 65, endPoint x: 265, endPoint y: 41, distance: 35.3
click at [265, 40] on div "#FFFFFF hex" at bounding box center [299, 142] width 598 height 284
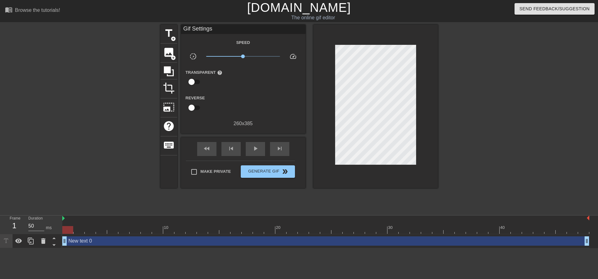
click at [108, 242] on div "New text 0 drag_handle drag_handle" at bounding box center [325, 241] width 527 height 9
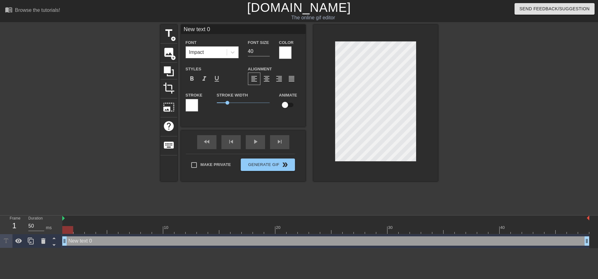
click at [185, 104] on div "Stroke" at bounding box center [196, 104] width 31 height 26
click at [187, 105] on div at bounding box center [192, 105] width 12 height 12
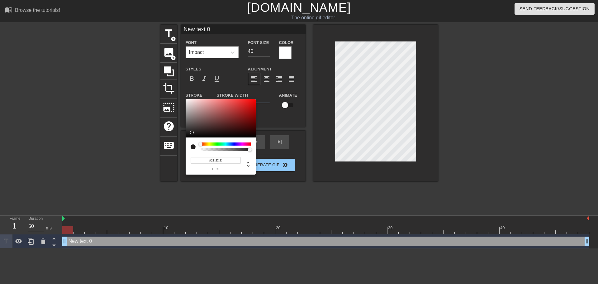
type input "#000000"
drag, startPoint x: 197, startPoint y: 128, endPoint x: 167, endPoint y: 160, distance: 43.4
click at [167, 160] on div "#000000 hex" at bounding box center [299, 142] width 598 height 284
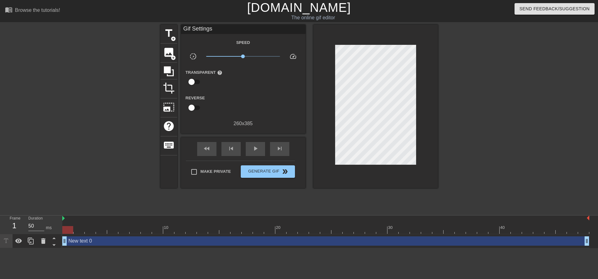
click at [229, 240] on div "New text 0 drag_handle drag_handle" at bounding box center [325, 241] width 527 height 9
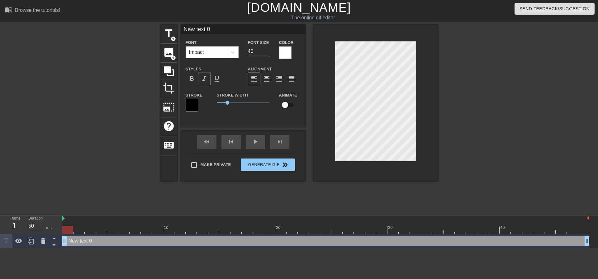
click at [206, 76] on span "format_italic" at bounding box center [204, 78] width 7 height 7
click at [194, 78] on span "format_bold" at bounding box center [191, 78] width 7 height 7
click at [190, 79] on span "format_bold" at bounding box center [191, 78] width 7 height 7
paste textarea "Raviloli [3899426]"
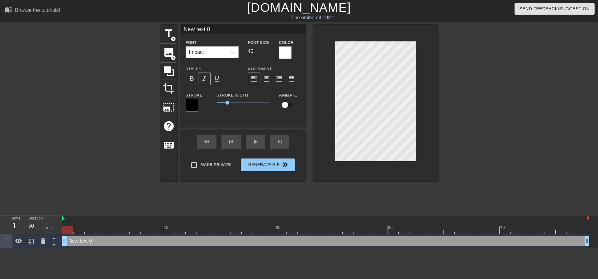
type input "Raviloli [3899426]"
type textarea "Raviloli [3899426]"
click at [256, 49] on input "40" at bounding box center [259, 51] width 22 height 10
drag, startPoint x: 241, startPoint y: 51, endPoint x: 236, endPoint y: 53, distance: 4.5
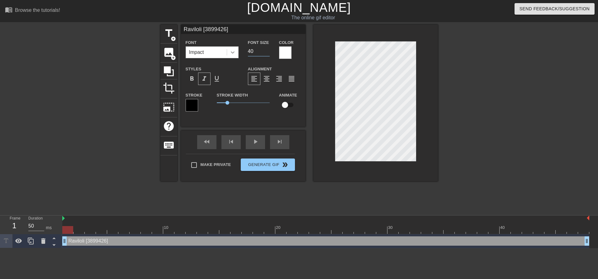
click at [237, 51] on div "Font Impact Font Size 40 Color" at bounding box center [243, 49] width 125 height 20
type input "25"
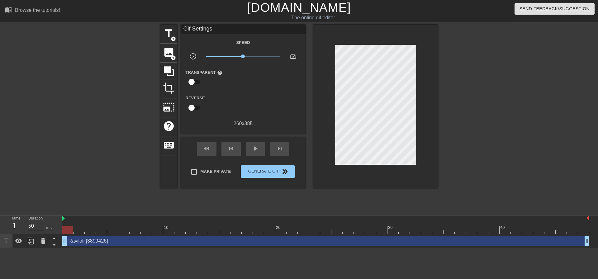
click at [495, 98] on div at bounding box center [492, 118] width 93 height 187
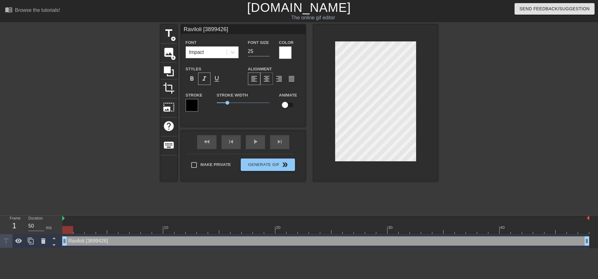
click at [266, 79] on span "format_align_center" at bounding box center [266, 78] width 7 height 7
click at [253, 77] on span "format_align_left" at bounding box center [254, 78] width 7 height 7
click at [406, 199] on div "title add_circle image add_circle crop photo_size_select_large help keyboard Ra…" at bounding box center [299, 118] width 278 height 187
click at [354, 192] on div "title add_circle image add_circle crop photo_size_select_large help keyboard Ra…" at bounding box center [299, 118] width 278 height 187
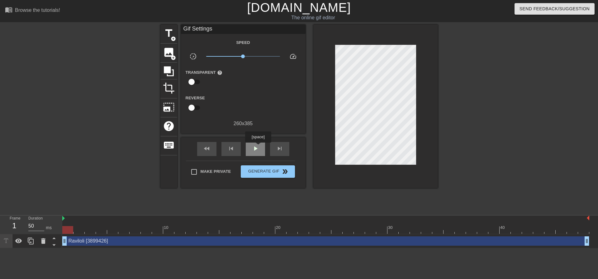
click at [258, 147] on span "play_arrow" at bounding box center [255, 148] width 7 height 7
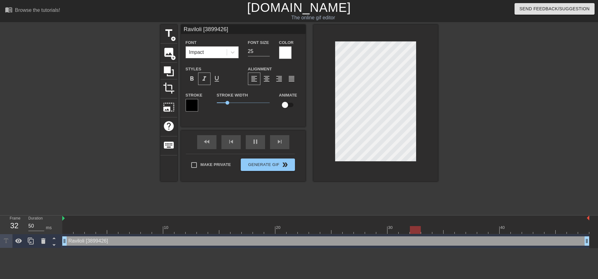
click at [458, 165] on div at bounding box center [492, 118] width 93 height 187
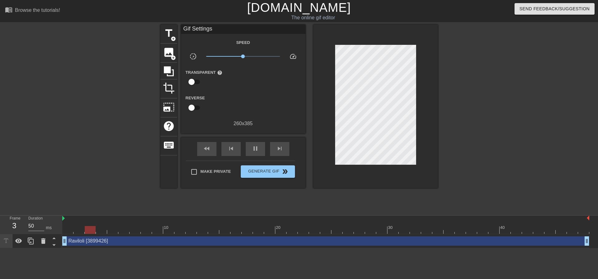
click at [430, 184] on div "title add_circle image add_circle crop photo_size_select_large help keyboard Gi…" at bounding box center [299, 118] width 278 height 187
click at [376, 197] on div "title add_circle image add_circle crop photo_size_select_large help keyboard Gi…" at bounding box center [299, 118] width 278 height 187
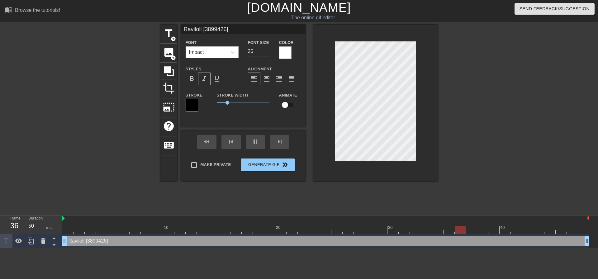
click at [293, 13] on link "[DOMAIN_NAME]" at bounding box center [299, 8] width 104 height 14
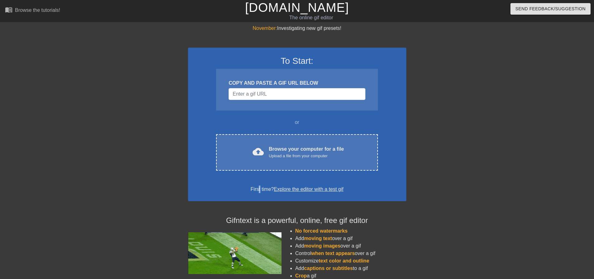
drag, startPoint x: 258, startPoint y: 182, endPoint x: 265, endPoint y: 173, distance: 11.7
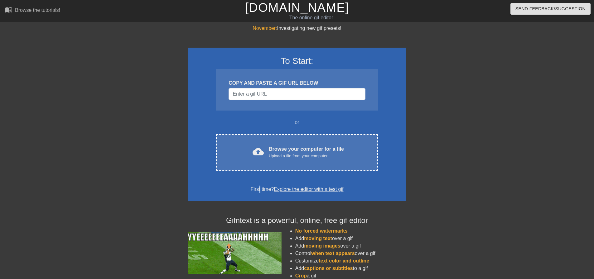
click at [259, 182] on div "To Start: COPY AND PASTE A GIF URL BELOW or cloud_upload Browse your computer f…" at bounding box center [297, 125] width 218 height 154
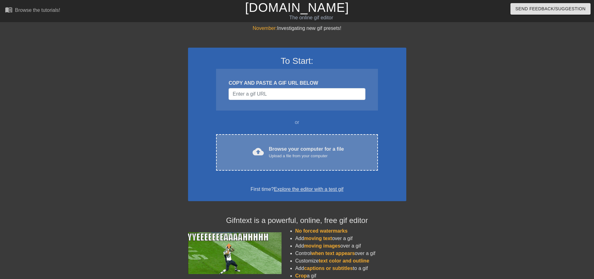
click at [268, 158] on div "cloud_upload Browse your computer for a file Upload a file from your computer" at bounding box center [296, 153] width 135 height 14
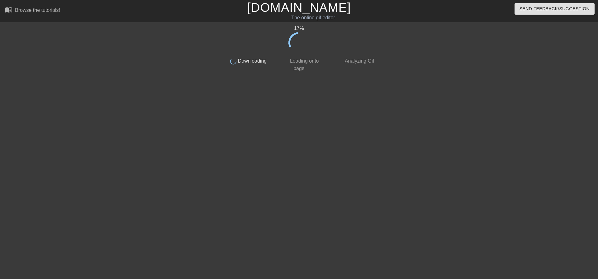
click at [471, 141] on div at bounding box center [431, 118] width 93 height 187
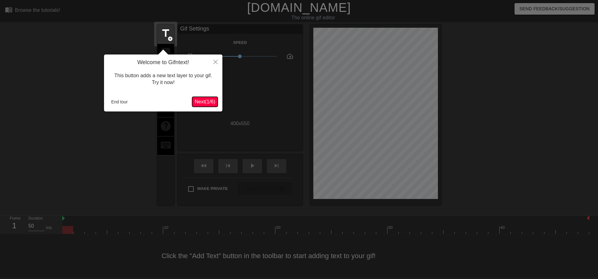
click at [202, 99] on span "Next ( 1 / 6 )" at bounding box center [205, 101] width 21 height 5
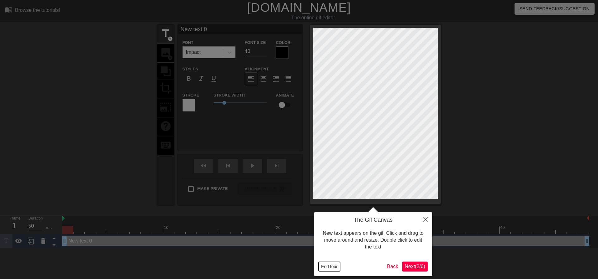
click at [330, 266] on button "End tour" at bounding box center [330, 266] width 22 height 9
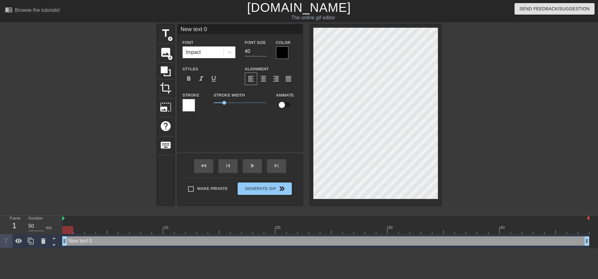
click at [279, 50] on div at bounding box center [282, 52] width 12 height 12
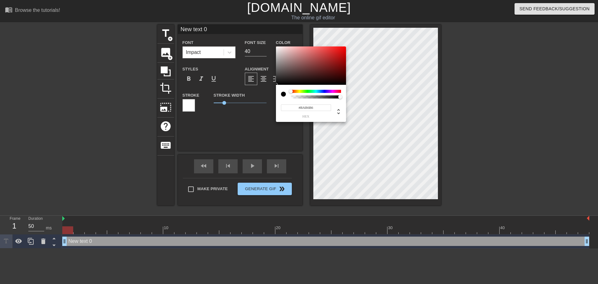
type input "#FFFFFF"
drag, startPoint x: 277, startPoint y: 57, endPoint x: 268, endPoint y: 22, distance: 35.8
click at [268, 22] on div "#FFFFFF hex" at bounding box center [299, 142] width 598 height 284
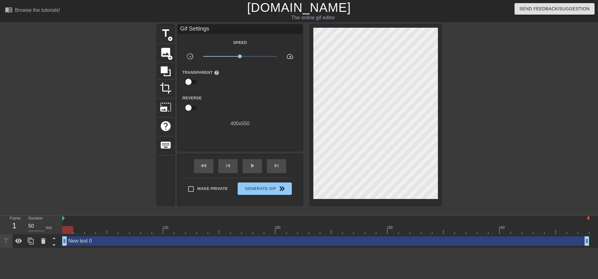
click at [193, 242] on div "New text 0 drag_handle drag_handle" at bounding box center [325, 241] width 527 height 9
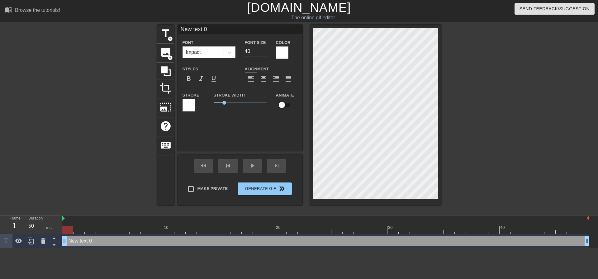
click at [186, 105] on div at bounding box center [189, 105] width 12 height 12
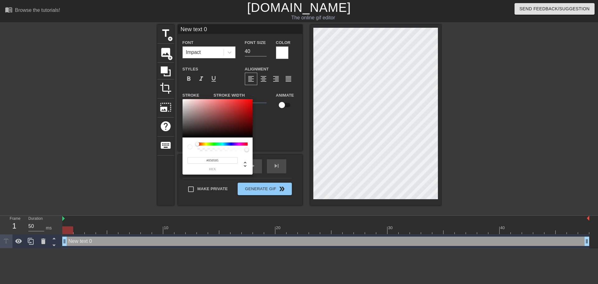
type input "#000000"
drag, startPoint x: 205, startPoint y: 126, endPoint x: 141, endPoint y: 156, distance: 70.0
click at [142, 155] on div "#000000 hex" at bounding box center [299, 142] width 598 height 284
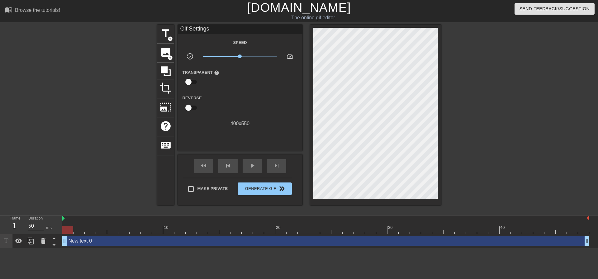
click at [207, 240] on div "New text 0 drag_handle drag_handle" at bounding box center [325, 241] width 527 height 9
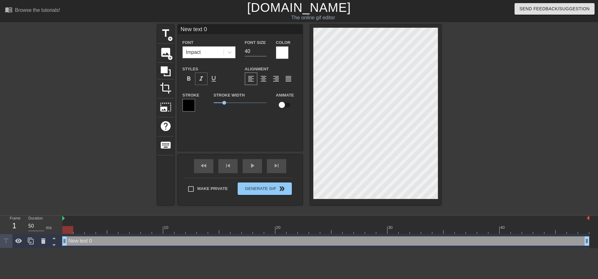
click at [202, 76] on span "format_italic" at bounding box center [201, 78] width 7 height 7
click at [192, 78] on span "format_bold" at bounding box center [188, 78] width 7 height 7
drag, startPoint x: 223, startPoint y: 101, endPoint x: 218, endPoint y: 101, distance: 4.7
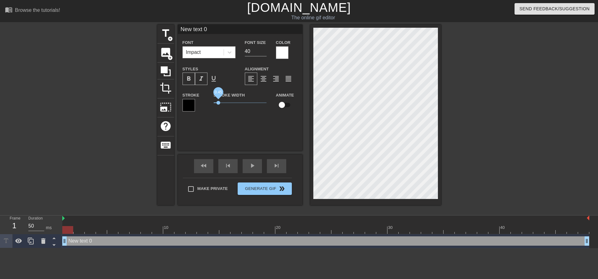
click at [218, 101] on span "0.45" at bounding box center [219, 103] width 4 height 4
paste textarea "Raviloli [3899426]"
type input "Raviloli [3899426]"
type textarea "Raviloli [3899426]"
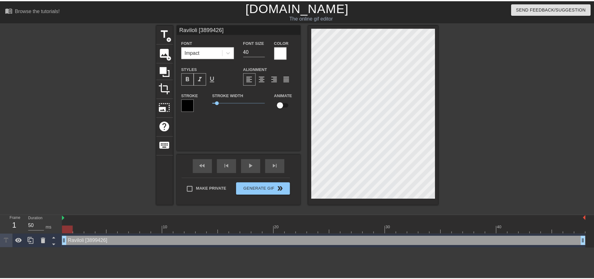
scroll to position [1, 2]
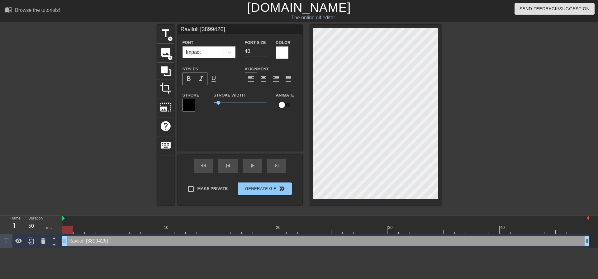
click at [533, 111] on div at bounding box center [495, 118] width 93 height 187
click at [479, 110] on div at bounding box center [495, 118] width 93 height 187
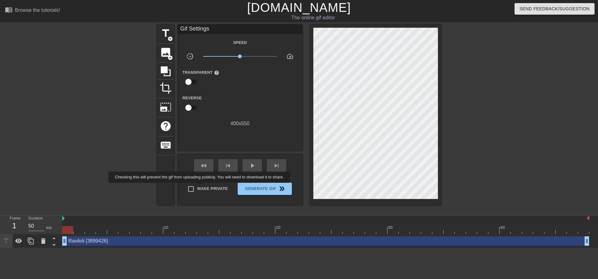
click at [200, 187] on span "Make Private" at bounding box center [213, 189] width 31 height 6
click at [198, 187] on input "Make Private" at bounding box center [190, 189] width 13 height 13
checkbox input "true"
click at [262, 190] on span "Generate Gif double_arrow" at bounding box center [264, 188] width 49 height 7
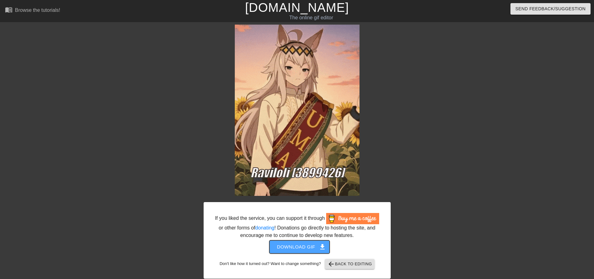
click at [295, 246] on span "Download gif get_app" at bounding box center [299, 247] width 45 height 8
